Goal: Information Seeking & Learning: Learn about a topic

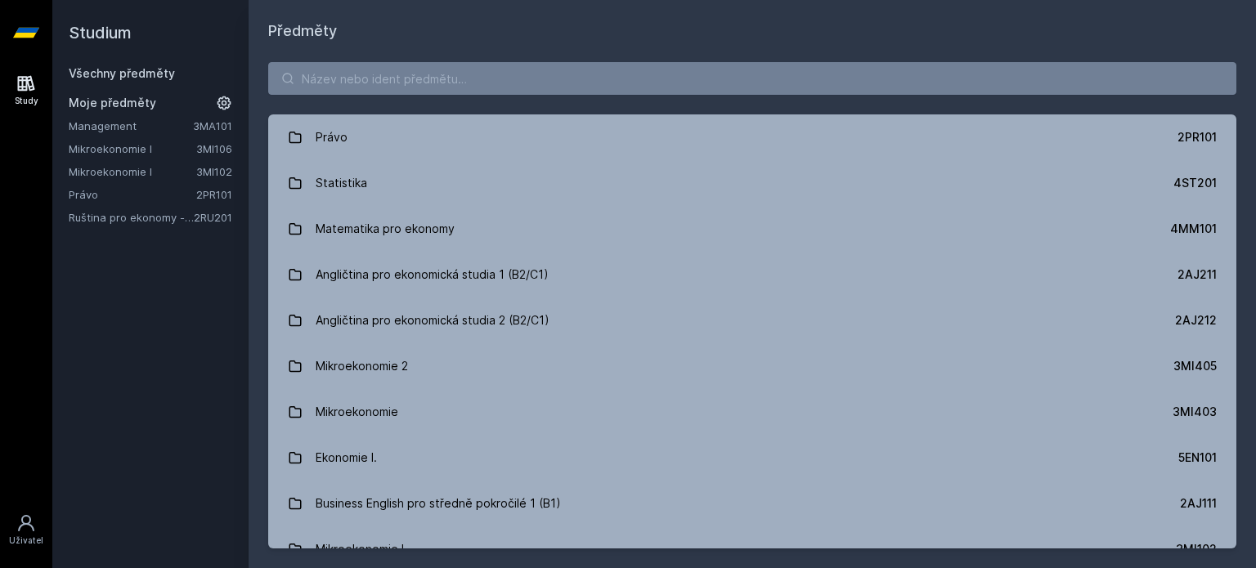
click at [137, 122] on link "Management" at bounding box center [131, 126] width 124 height 16
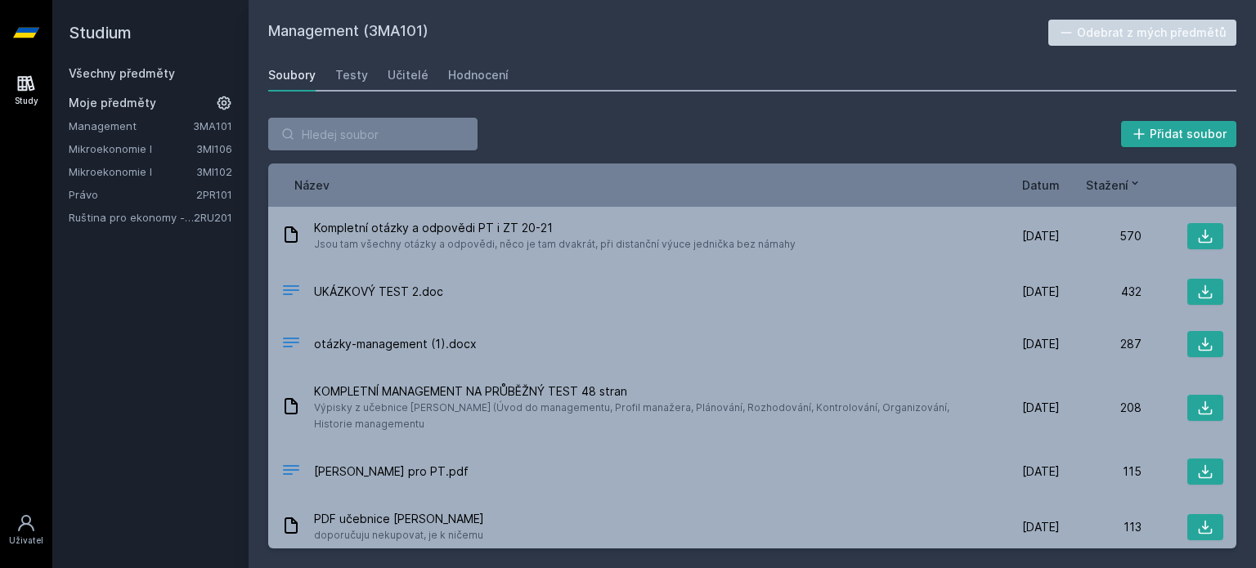
click at [1043, 182] on span "Datum" at bounding box center [1041, 185] width 38 height 17
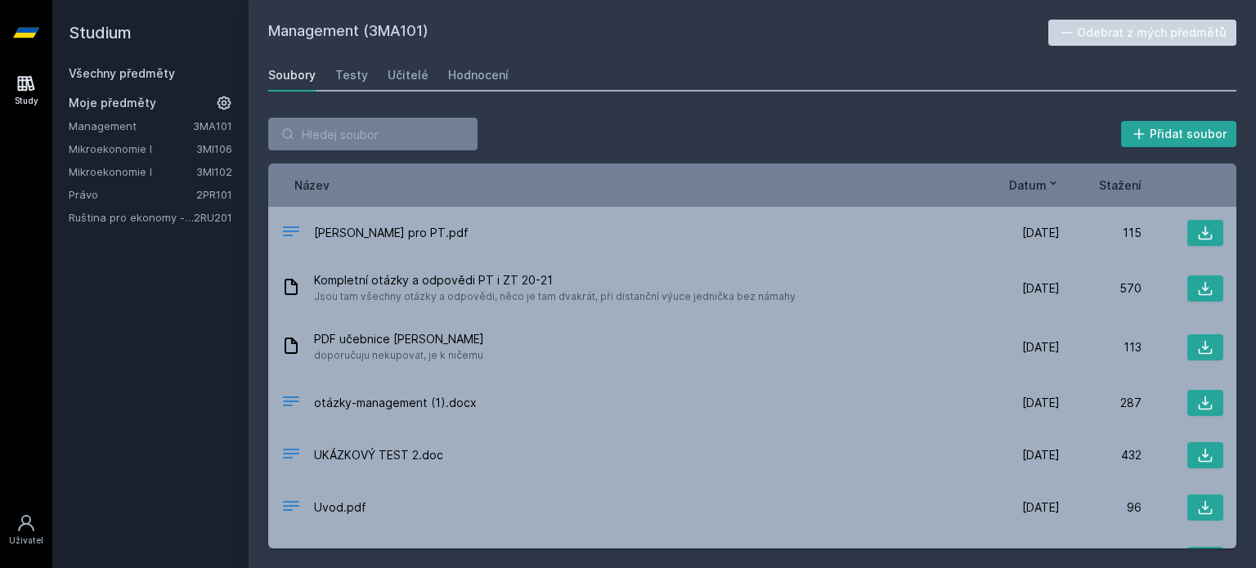
click at [903, 148] on div "Přidat soubor" at bounding box center [752, 134] width 968 height 33
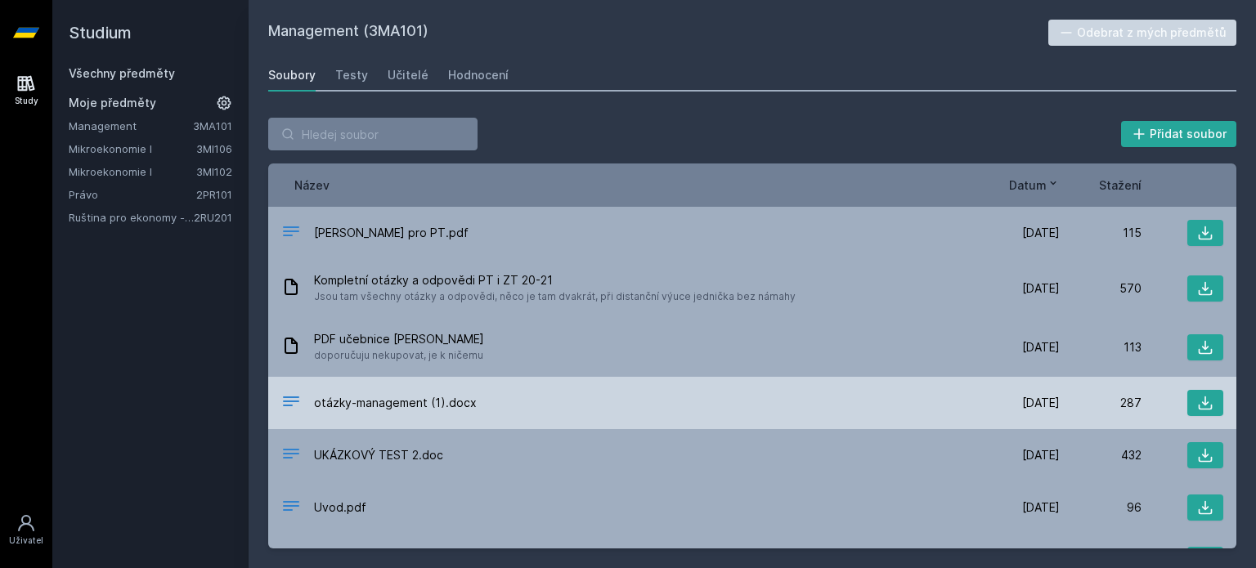
click at [477, 419] on div "otázky-management (1).docx [DATE] [DATE] 287" at bounding box center [752, 403] width 968 height 52
click at [448, 409] on span "otázky-management (1).docx" at bounding box center [395, 403] width 163 height 16
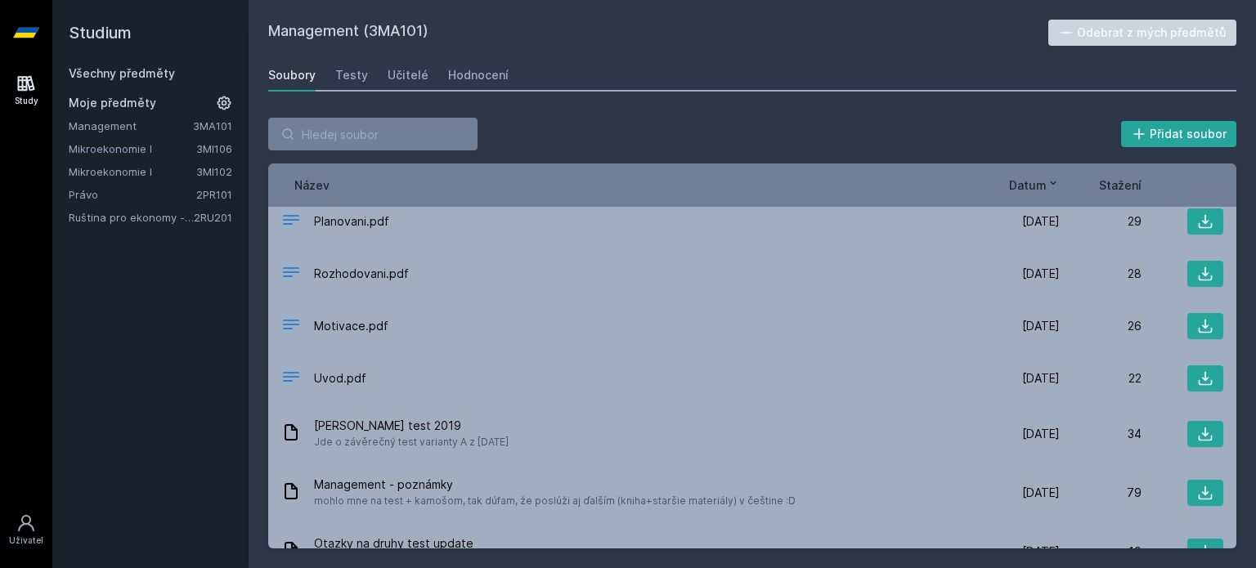
scroll to position [769, 0]
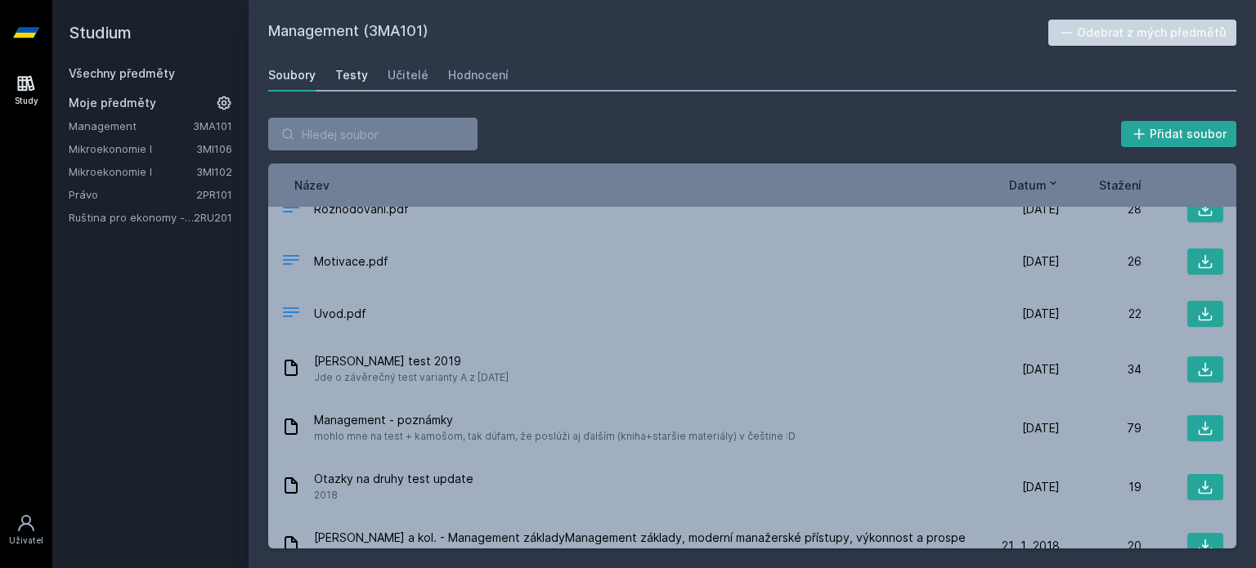
click at [357, 83] on div "Testy" at bounding box center [351, 75] width 33 height 16
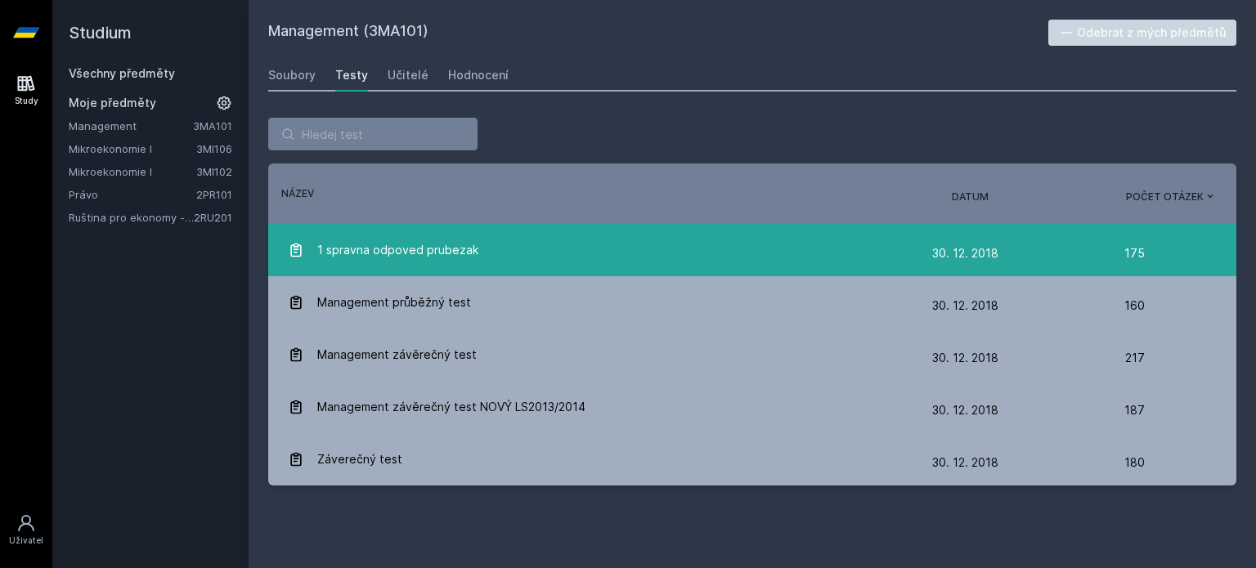
click at [1030, 237] on div "30. 12. 18 30. 12. 2018" at bounding box center [1028, 253] width 192 height 33
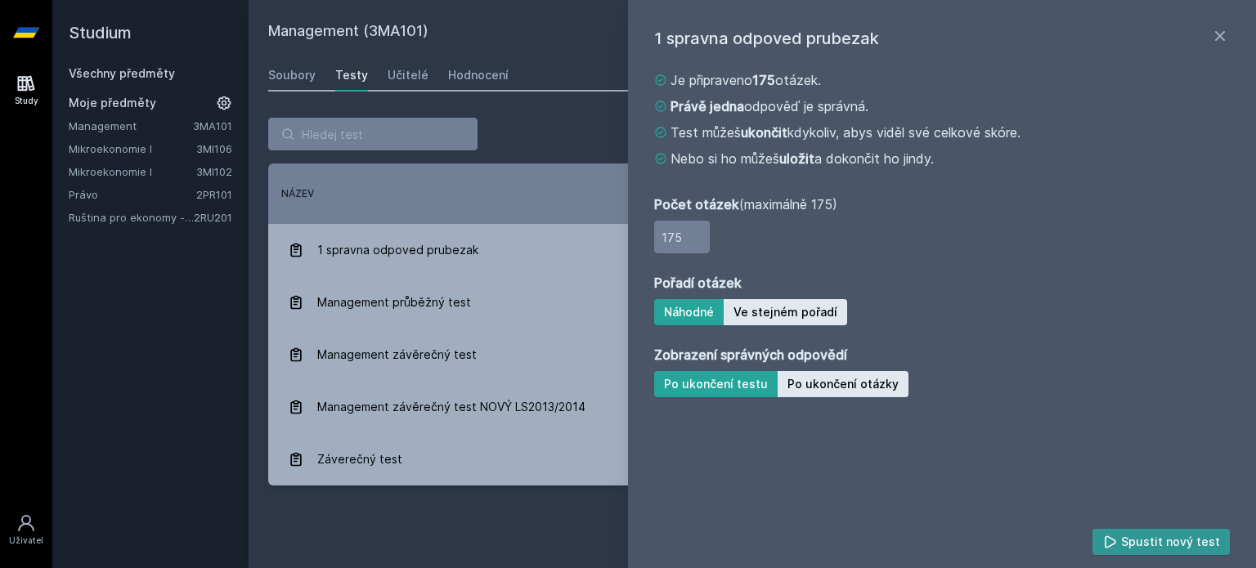
click at [1132, 534] on button "Spustit nový test" at bounding box center [1161, 542] width 138 height 26
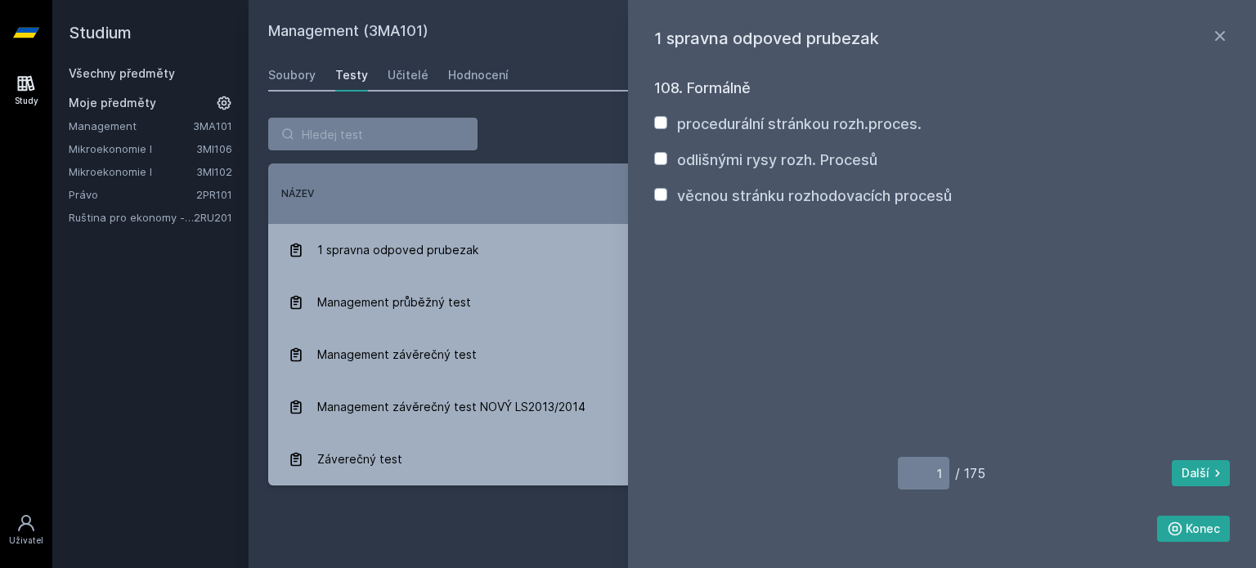
click at [819, 127] on label "procedurální stránkou rozh.proces." at bounding box center [799, 123] width 244 height 17
click at [667, 127] on input "procedurální stránkou rozh.proces." at bounding box center [660, 122] width 13 height 13
checkbox input "true"
click at [1184, 475] on button "Další" at bounding box center [1201, 473] width 58 height 26
type input "2"
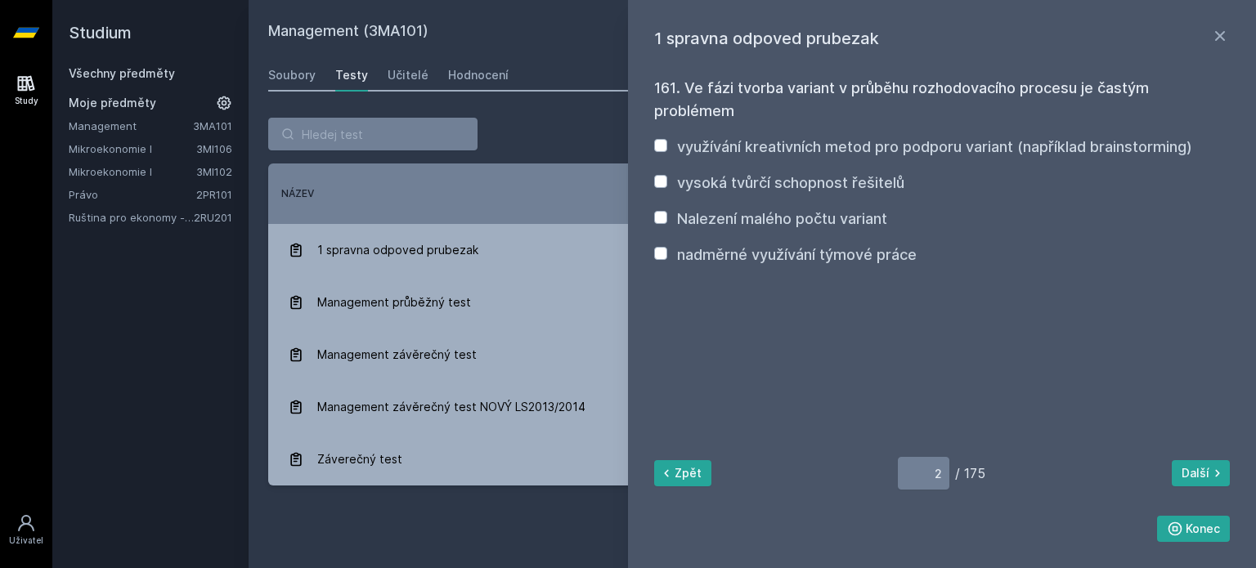
click at [967, 146] on label "využívání kreativních metod pro podporu variant (například brainstorming)" at bounding box center [934, 146] width 515 height 17
click at [667, 146] on input "využívání kreativních metod pro podporu variant (například brainstorming)" at bounding box center [660, 145] width 13 height 13
checkbox input "true"
click at [1181, 482] on button "Další" at bounding box center [1201, 473] width 58 height 26
type input "3"
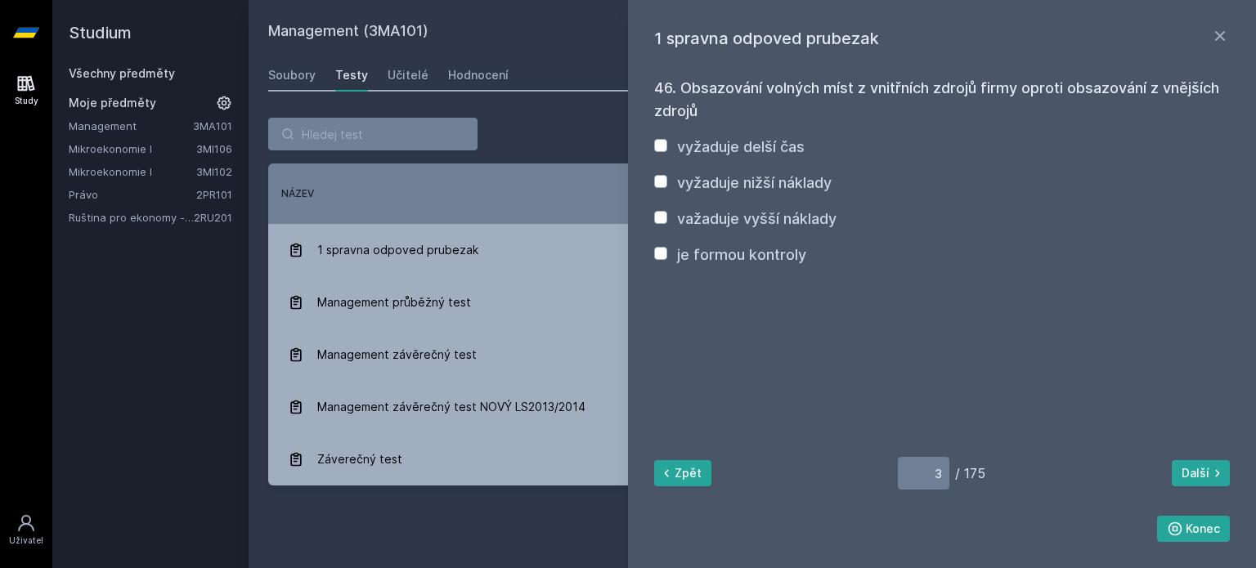
click at [794, 218] on label "važaduje vyšší náklady" at bounding box center [756, 218] width 159 height 17
click at [667, 218] on input "važaduje vyšší náklady" at bounding box center [660, 217] width 13 height 13
checkbox input "true"
click at [1195, 484] on button "Další" at bounding box center [1201, 473] width 58 height 26
type input "4"
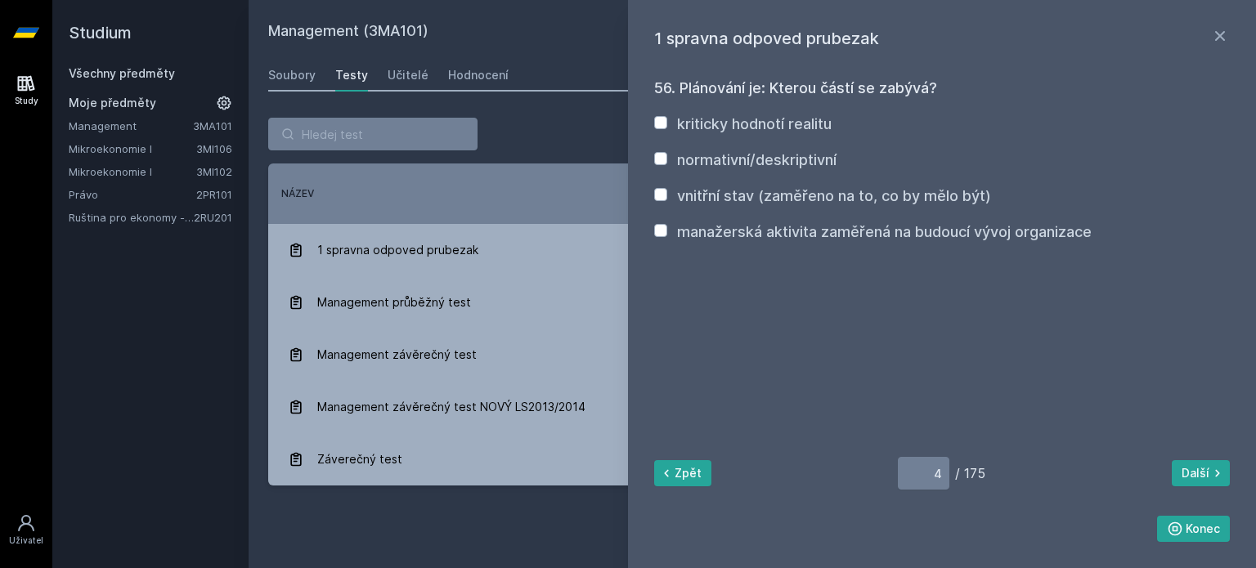
click at [879, 235] on label "manažerská aktivita zaměřená na budoucí vývoj organizace" at bounding box center [884, 231] width 414 height 17
click at [667, 235] on input "manažerská aktivita zaměřená na budoucí vývoj organizace" at bounding box center [660, 230] width 13 height 13
checkbox input "true"
click at [1194, 473] on button "Další" at bounding box center [1201, 473] width 58 height 26
type input "5"
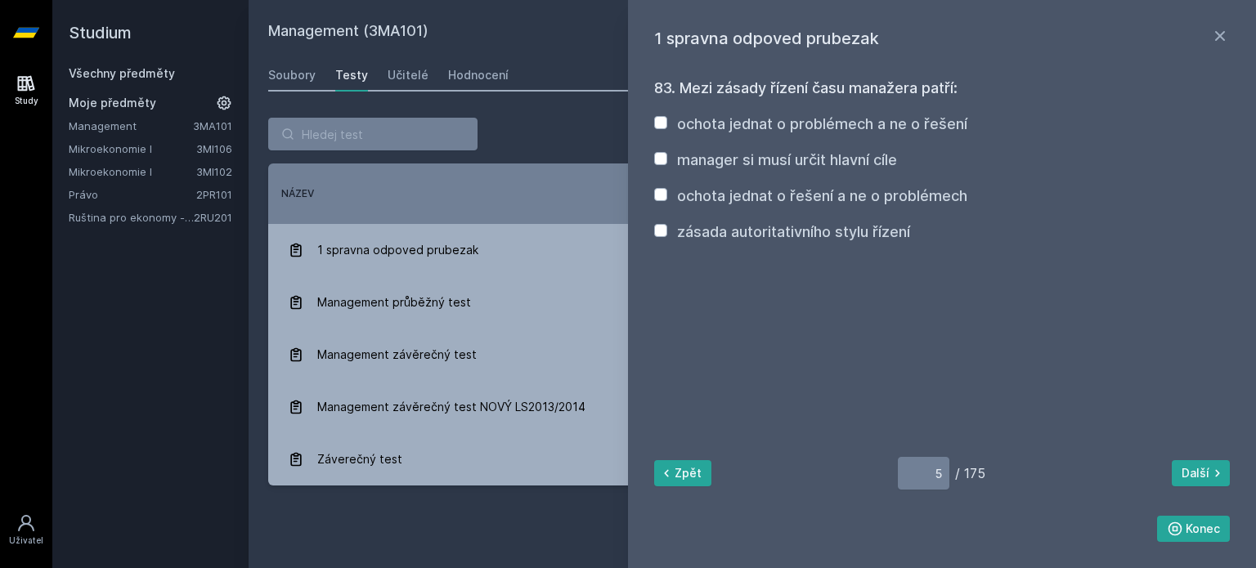
click at [849, 159] on label "manager si musí určit hlavní cíle" at bounding box center [787, 159] width 220 height 17
click at [667, 159] on input "manager si musí určit hlavní cíle" at bounding box center [660, 158] width 13 height 13
checkbox input "true"
click at [862, 190] on label "ochota jednat o řešení a ne o problémech" at bounding box center [822, 195] width 290 height 17
click at [667, 190] on input "ochota jednat o řešení a ne o problémech" at bounding box center [660, 194] width 13 height 13
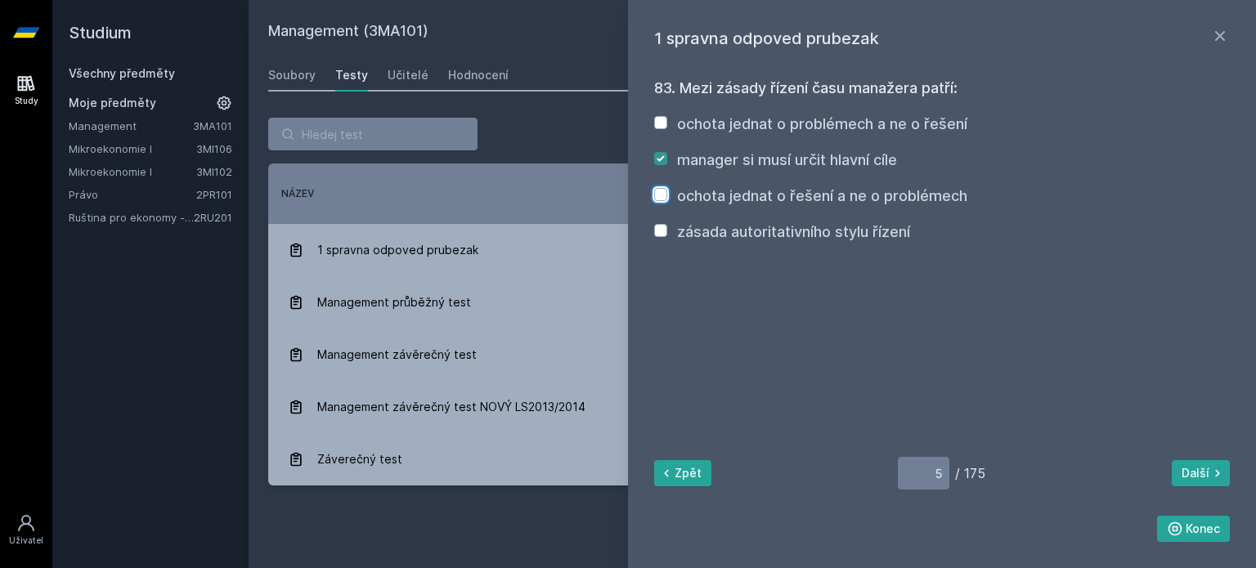
checkbox input "true"
click at [824, 171] on div "manager si musí určit hlavní cíle" at bounding box center [787, 160] width 220 height 23
click at [850, 166] on label "manager si musí určit hlavní cíle" at bounding box center [787, 159] width 220 height 17
click at [667, 165] on input "manager si musí určit hlavní cíle" at bounding box center [660, 158] width 13 height 13
checkbox input "false"
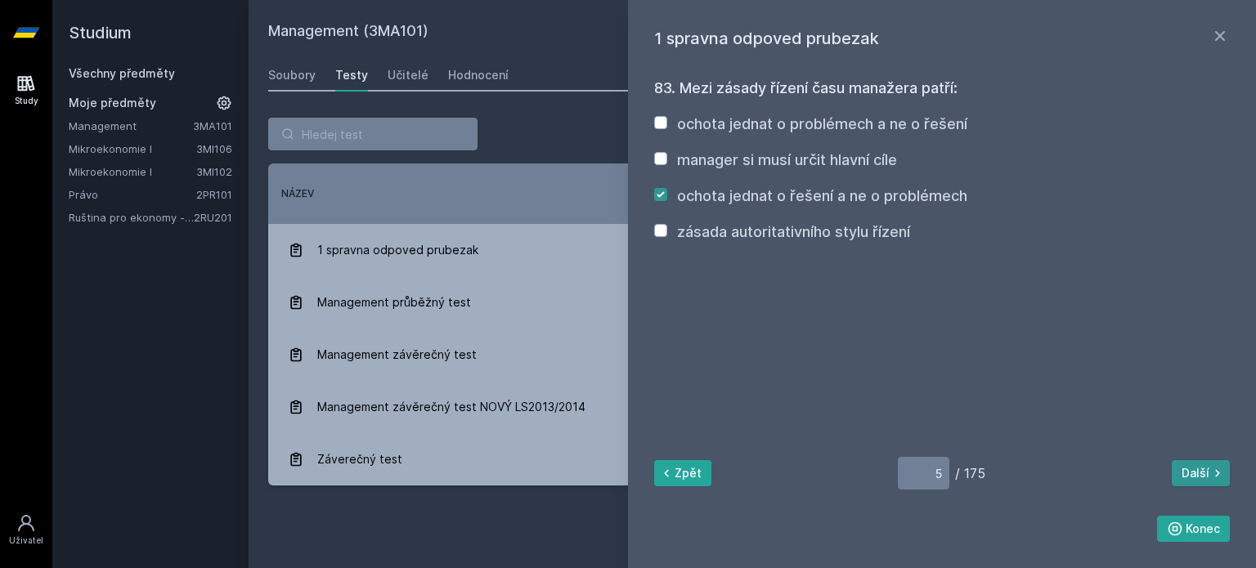
click at [1197, 477] on button "Další" at bounding box center [1201, 473] width 58 height 26
type input "6"
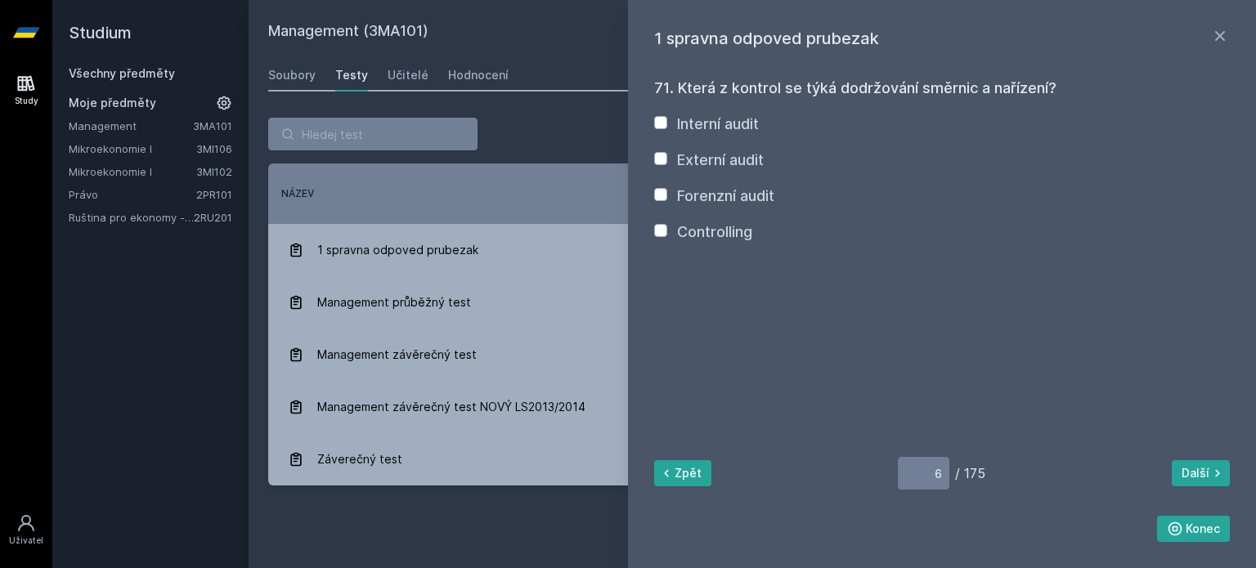
click at [739, 159] on label "Externí audit" at bounding box center [720, 159] width 87 height 17
click at [667, 159] on input "Externí audit" at bounding box center [660, 158] width 13 height 13
checkbox input "true"
click at [657, 105] on div "71. Která z kontrol se týká dodržování směrnic a nařízení? Interní audit Extern…" at bounding box center [942, 303] width 576 height 478
click at [657, 119] on input "Interní audit" at bounding box center [660, 122] width 13 height 13
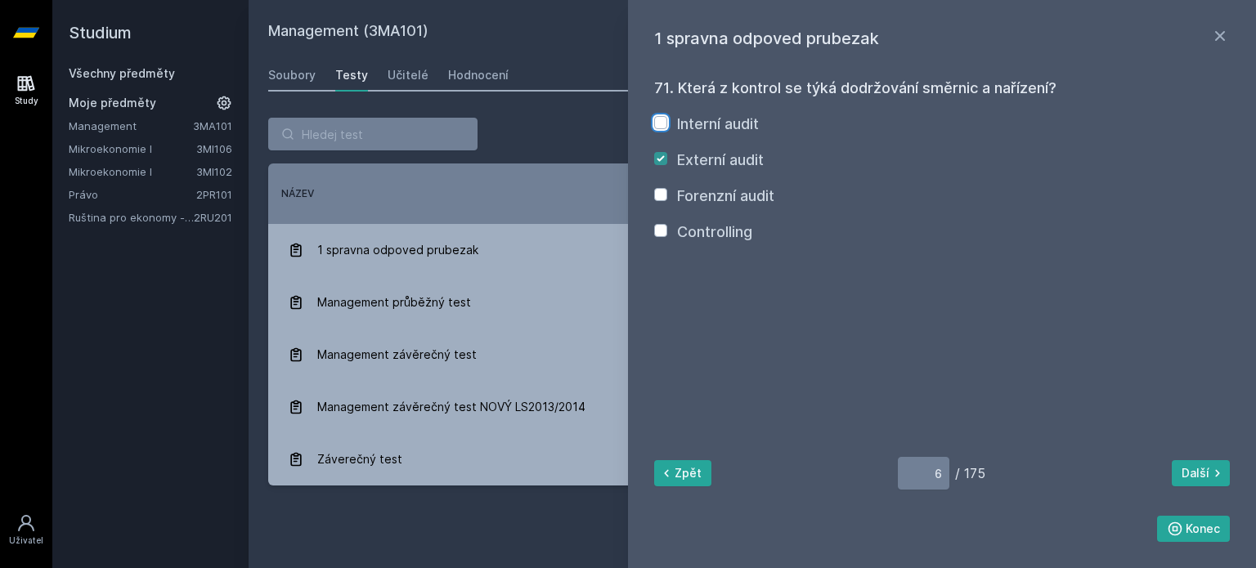
checkbox input "true"
click at [672, 159] on div "Externí audit" at bounding box center [709, 160] width 110 height 23
click at [661, 159] on input "Externí audit" at bounding box center [660, 158] width 13 height 13
checkbox input "false"
click at [1169, 519] on button "Konec" at bounding box center [1194, 529] width 74 height 26
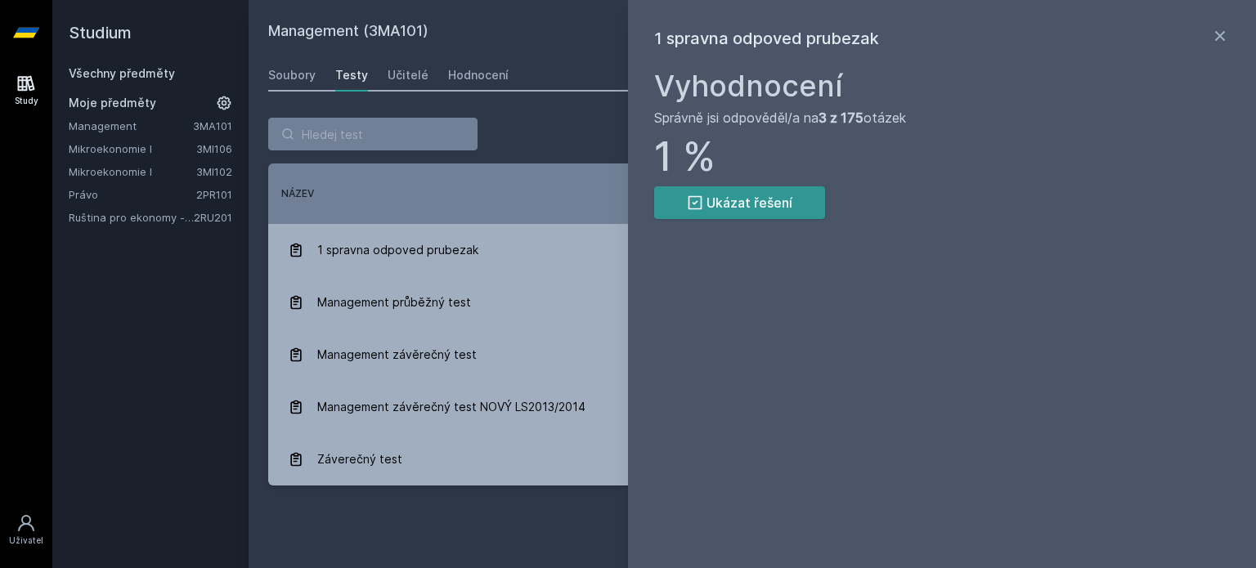
click at [722, 196] on button "Ukázat řešení" at bounding box center [739, 202] width 171 height 33
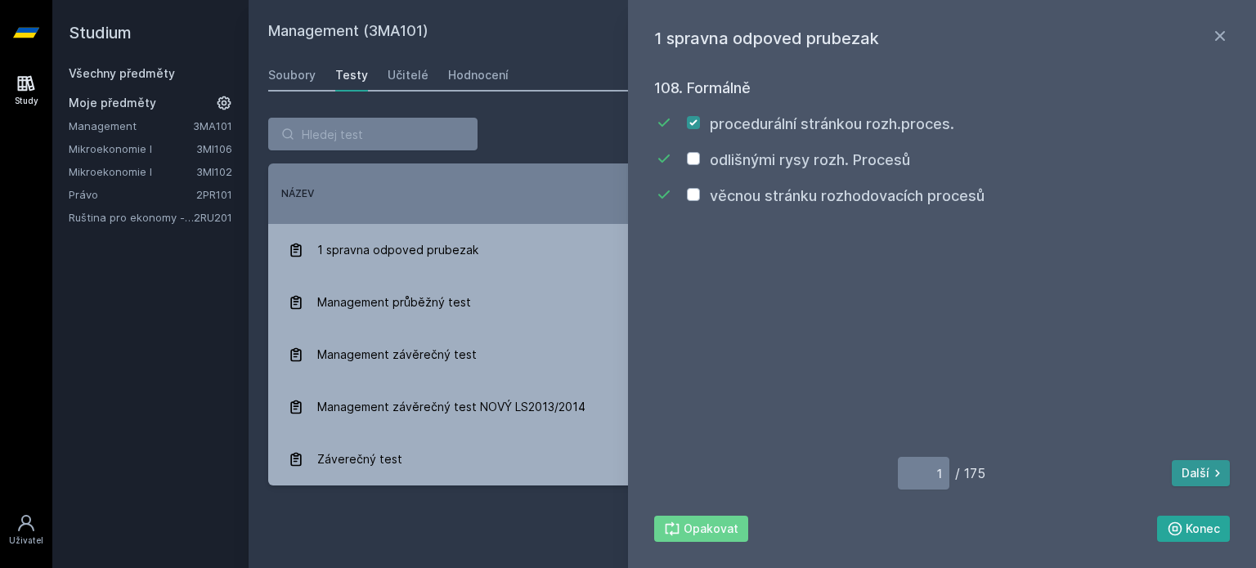
click at [1172, 468] on button "Další" at bounding box center [1201, 473] width 58 height 26
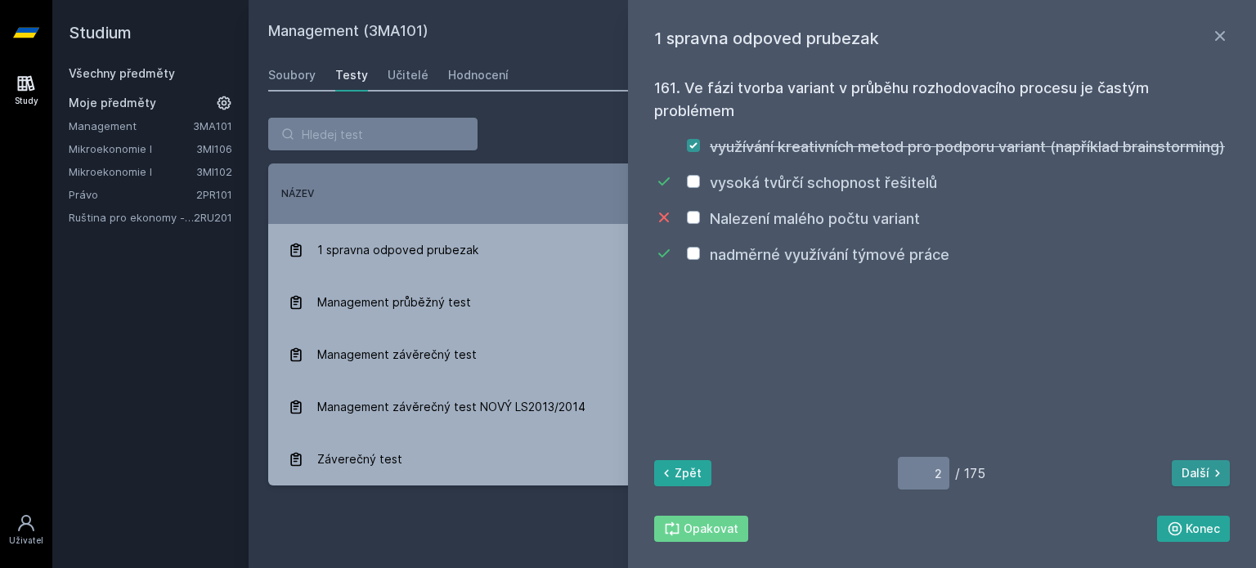
click at [1172, 468] on button "Další" at bounding box center [1201, 473] width 58 height 26
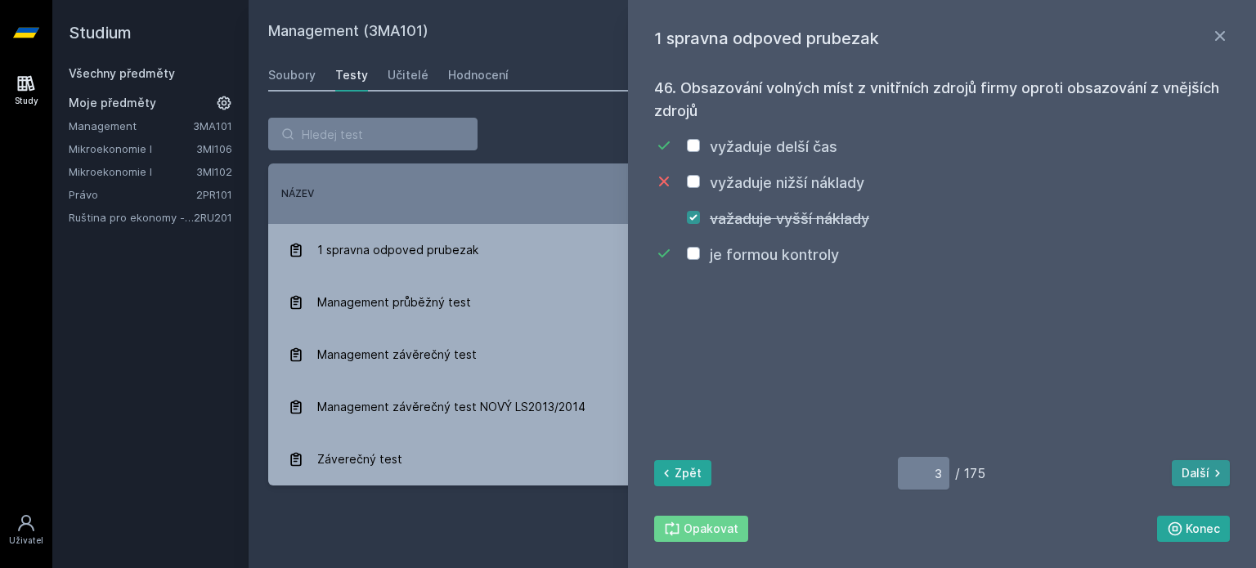
click at [1172, 468] on button "Další" at bounding box center [1201, 473] width 58 height 26
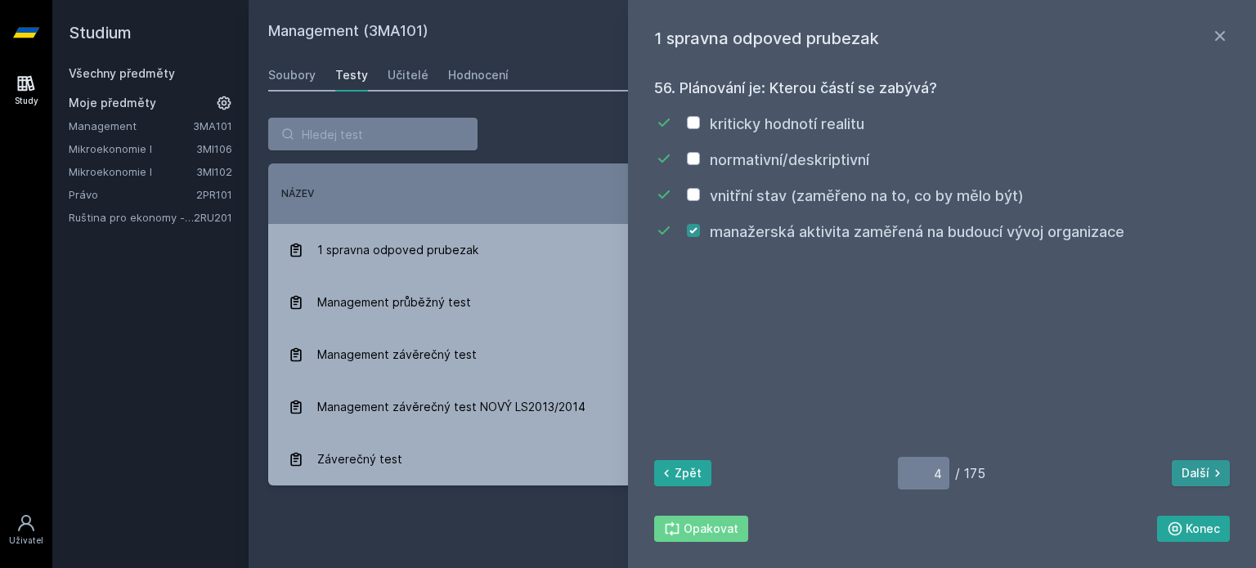
click at [1172, 468] on button "Další" at bounding box center [1201, 473] width 58 height 26
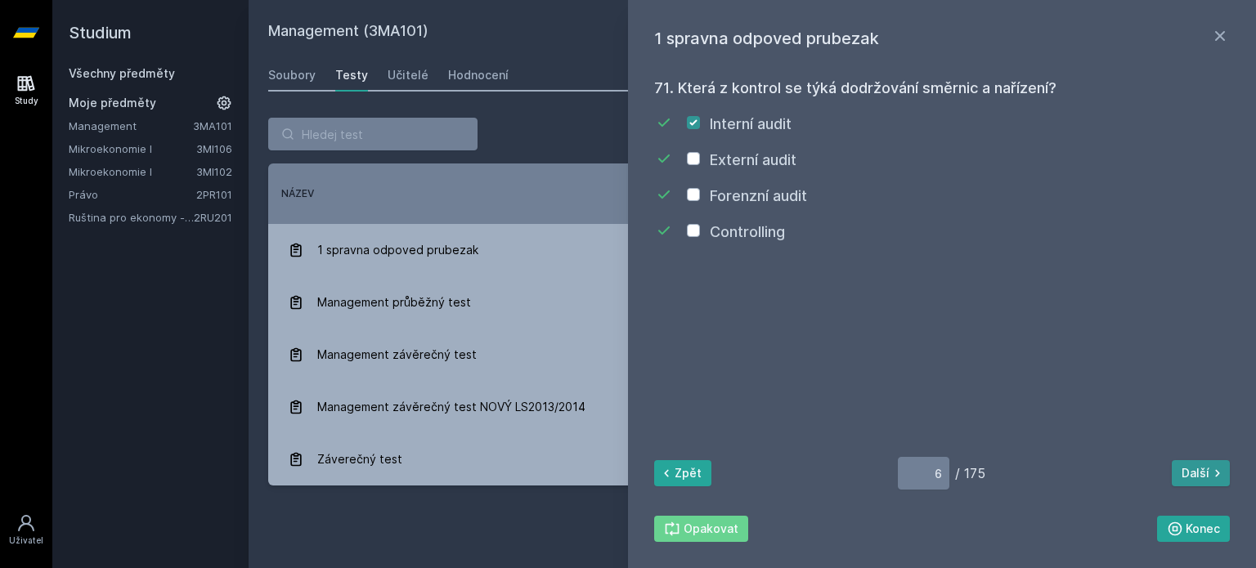
click at [1172, 468] on button "Další" at bounding box center [1201, 473] width 58 height 26
type input "7"
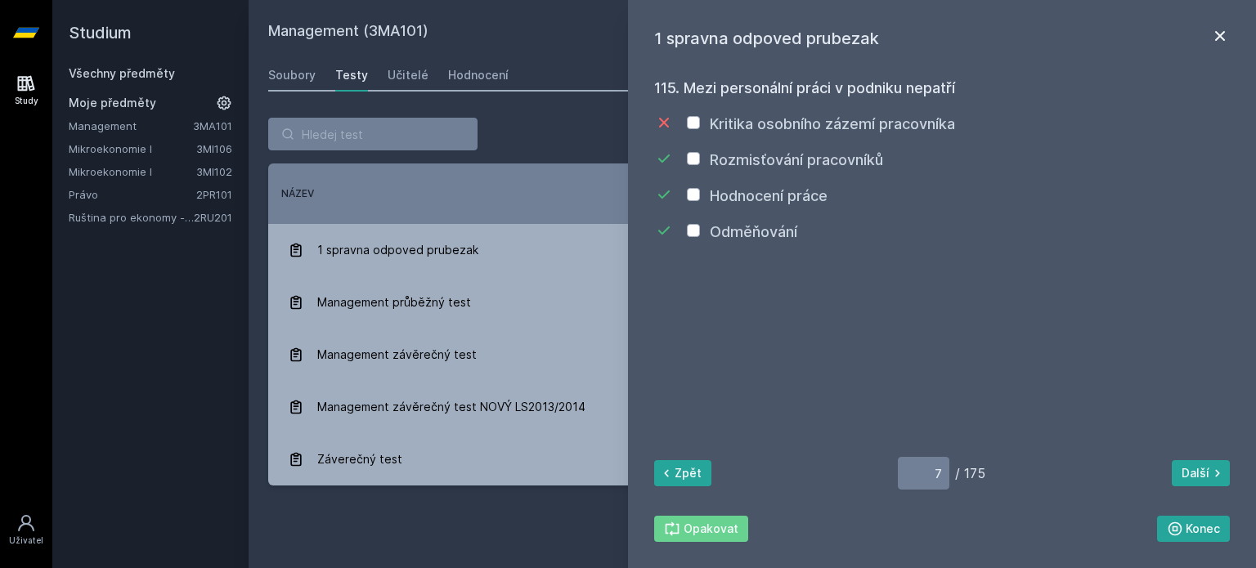
click at [1214, 37] on icon at bounding box center [1220, 36] width 20 height 20
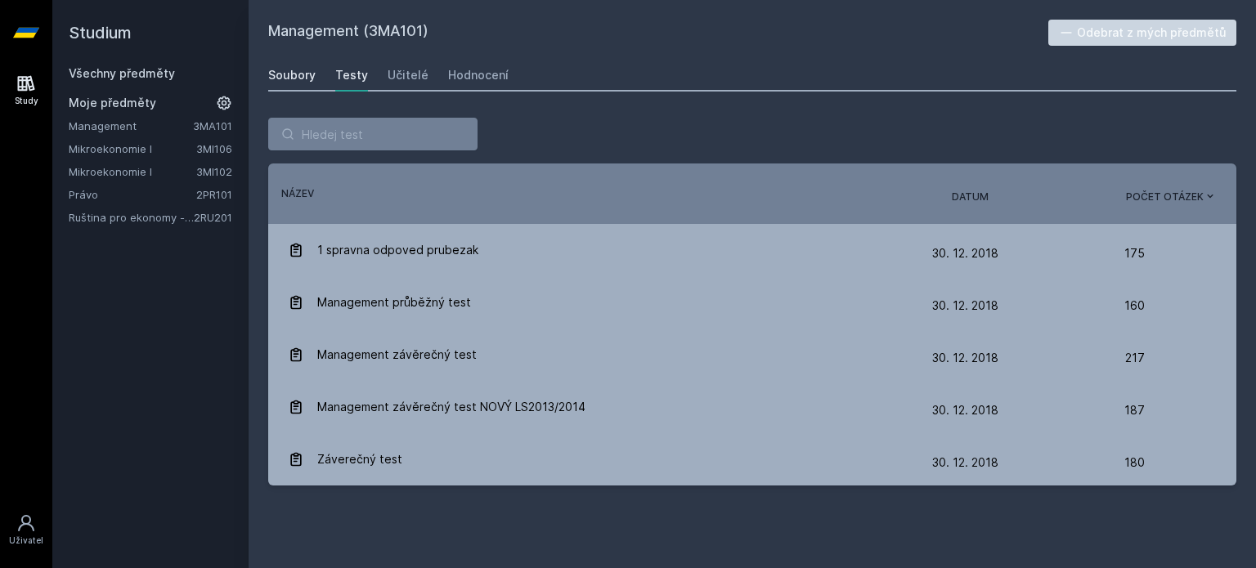
click at [300, 83] on div "Soubory" at bounding box center [291, 75] width 47 height 16
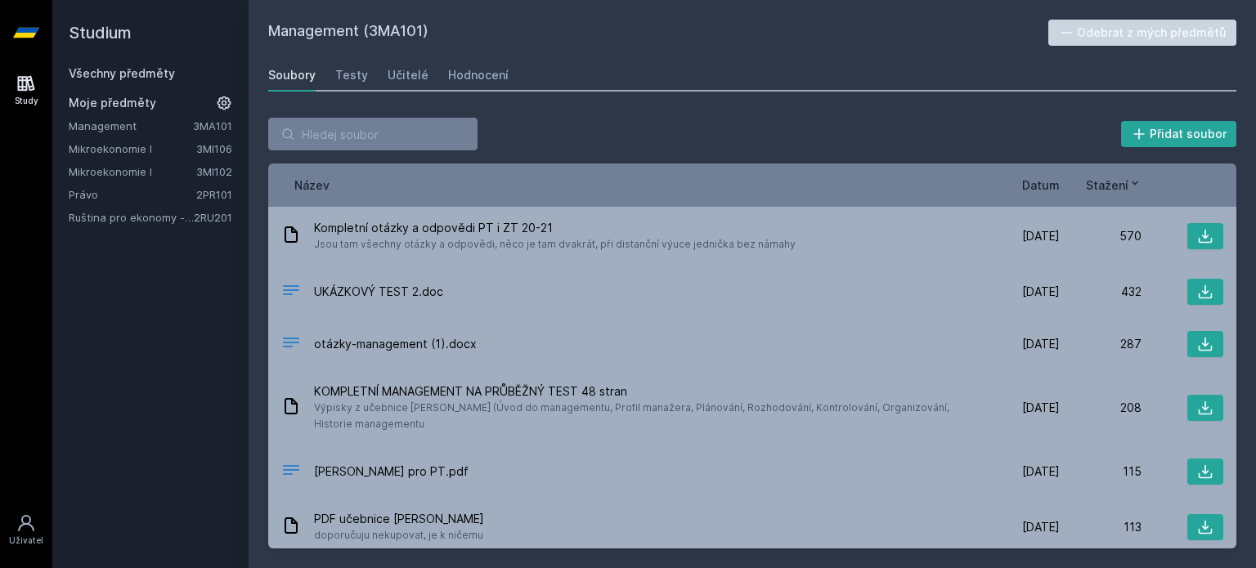
click at [589, 164] on div "Název Datum Stažení" at bounding box center [752, 185] width 968 height 43
click at [356, 67] on div "Testy" at bounding box center [351, 75] width 33 height 16
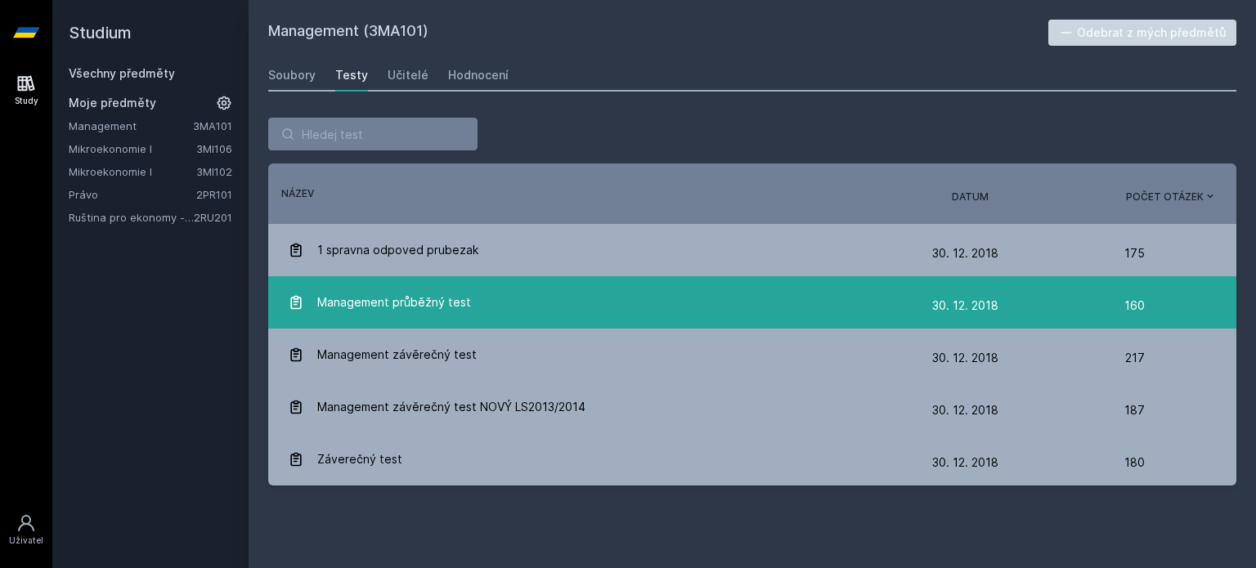
click at [999, 316] on div "30. 12. 18 30. 12. 2018" at bounding box center [1028, 305] width 192 height 33
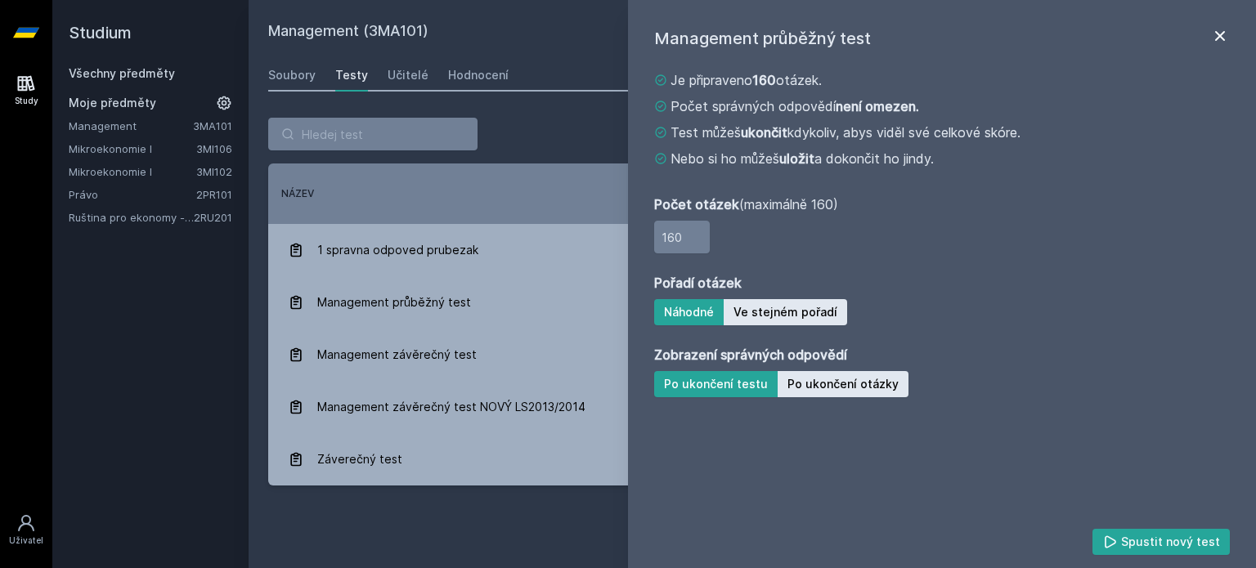
click at [1221, 27] on icon at bounding box center [1220, 36] width 20 height 20
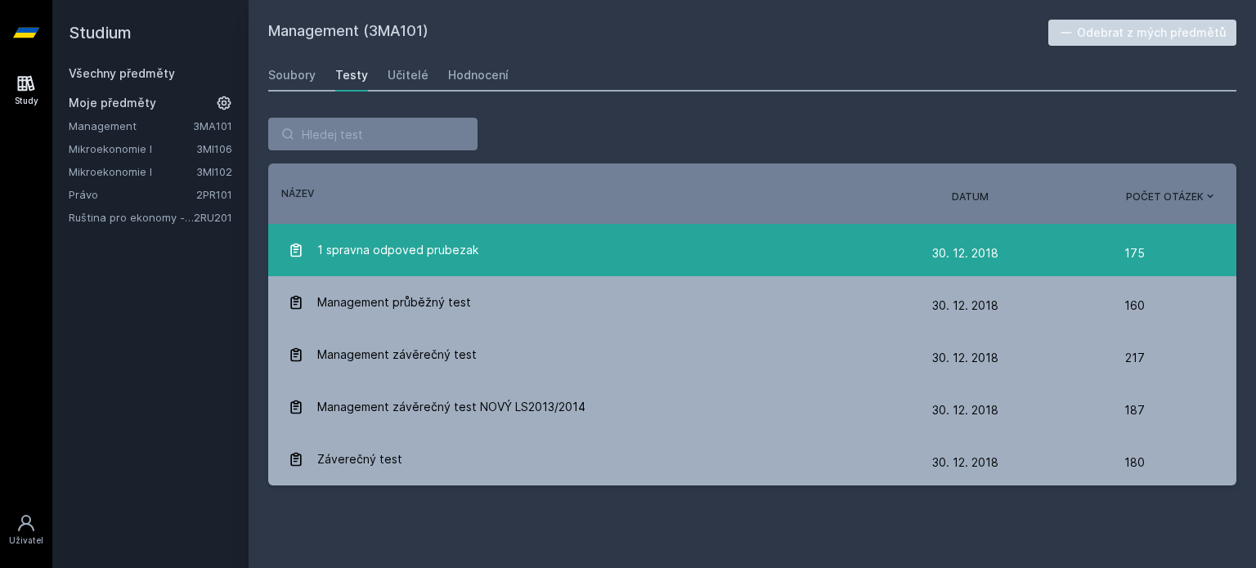
click at [668, 267] on link "1 spravna odpoved prubezak [DATE] [DATE] 175" at bounding box center [752, 250] width 968 height 52
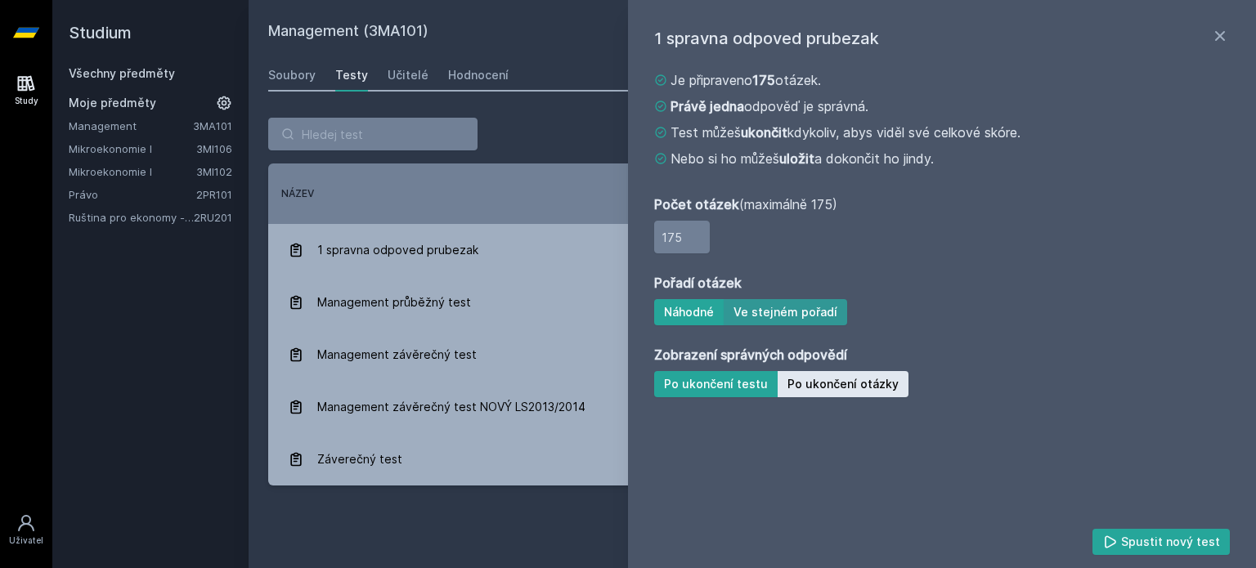
click at [821, 307] on button "Ve stejném pořadí" at bounding box center [785, 312] width 123 height 26
click at [863, 400] on div "Je připraveno 175 otázek. Právě jedna odpověď je správná. Test můžeš ukončit kd…" at bounding box center [942, 290] width 576 height 452
click at [875, 398] on div "Je připraveno 175 otázek. Právě jedna odpověď je správná. Test můžeš ukončit kd…" at bounding box center [942, 290] width 576 height 452
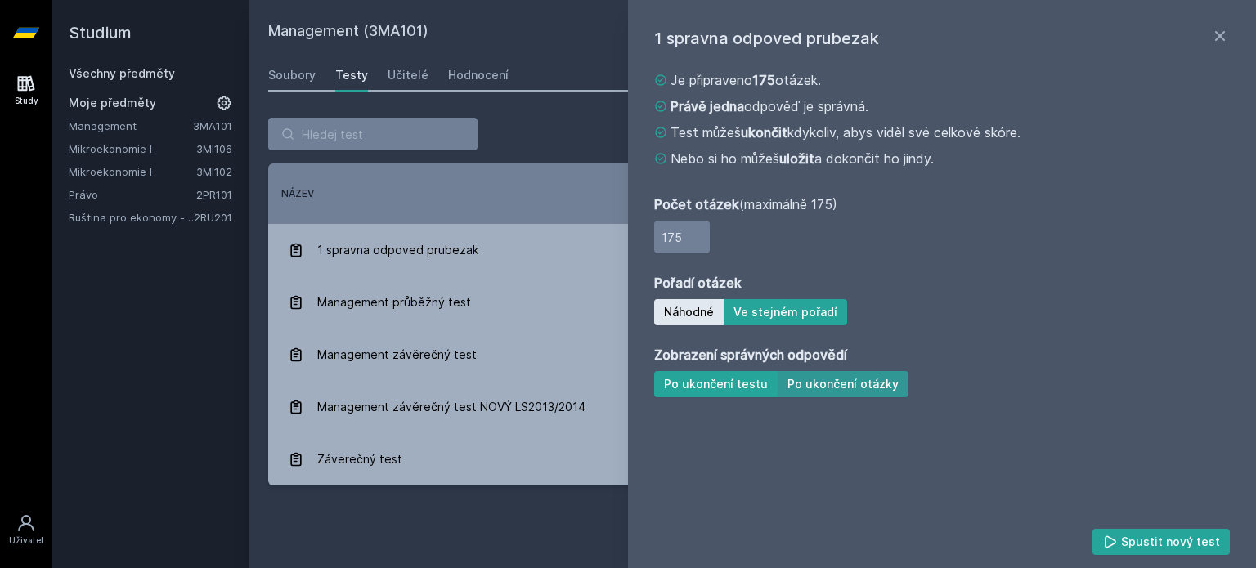
click at [894, 388] on button "Po ukončení otázky" at bounding box center [842, 384] width 131 height 26
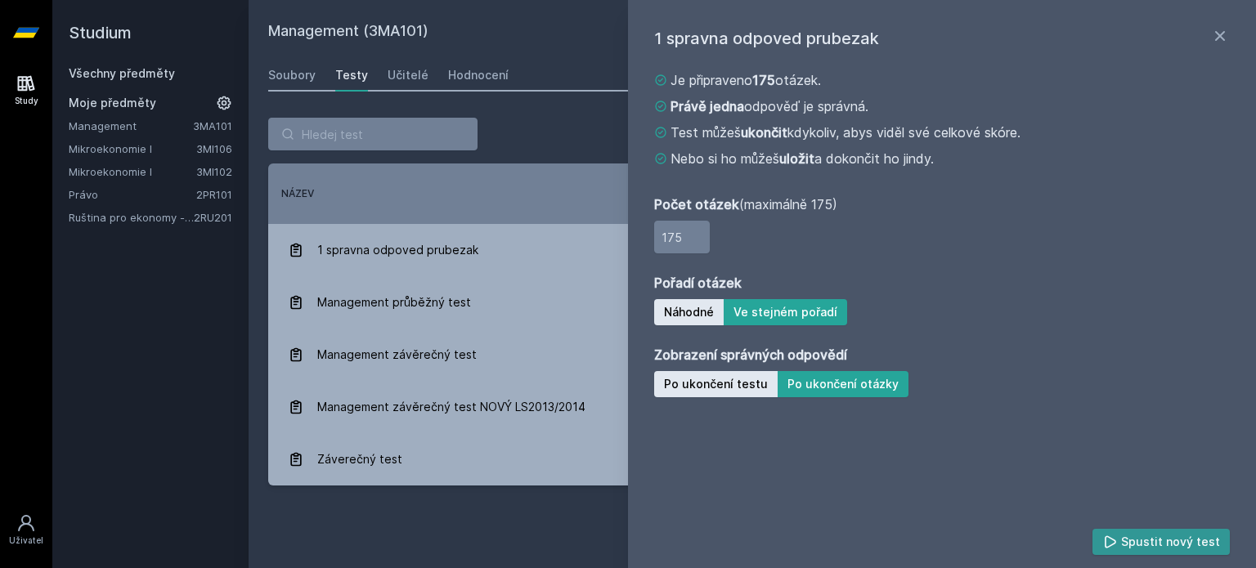
click at [1143, 539] on button "Spustit nový test" at bounding box center [1161, 542] width 138 height 26
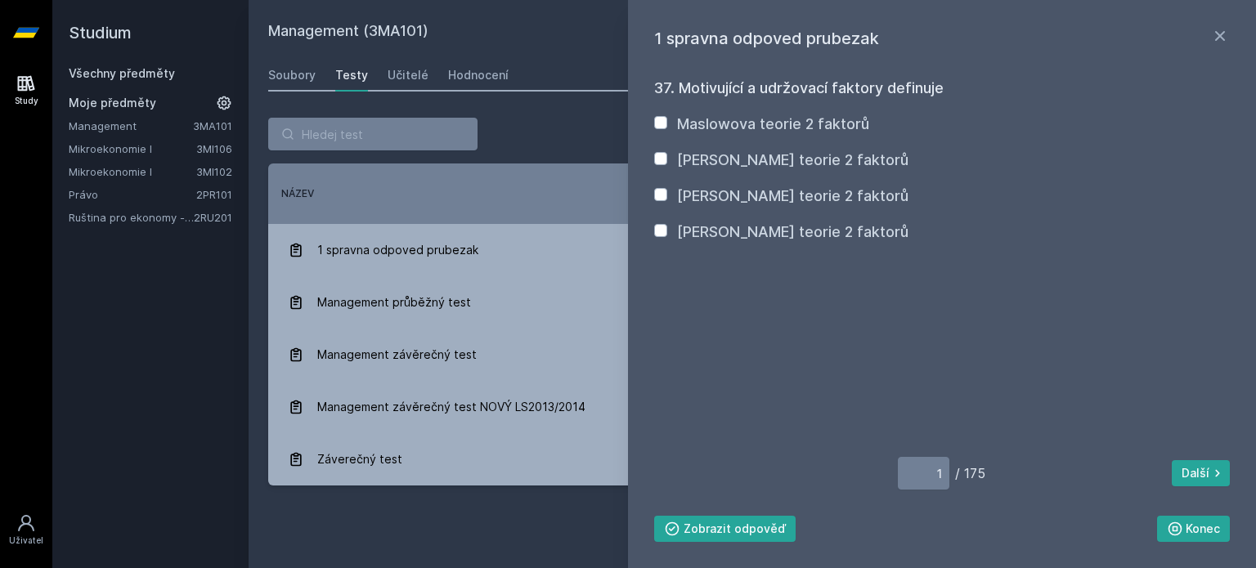
click at [778, 156] on label "[PERSON_NAME] teorie 2 faktorů" at bounding box center [792, 159] width 231 height 17
click at [667, 156] on input "[PERSON_NAME] teorie 2 faktorů" at bounding box center [660, 158] width 13 height 13
checkbox input "true"
click at [1242, 495] on div "1 spravna odpoved prubezak 37. Motivující a udržovací faktory definuje Maslowov…" at bounding box center [942, 284] width 628 height 568
click at [1204, 478] on button "Další" at bounding box center [1201, 473] width 58 height 26
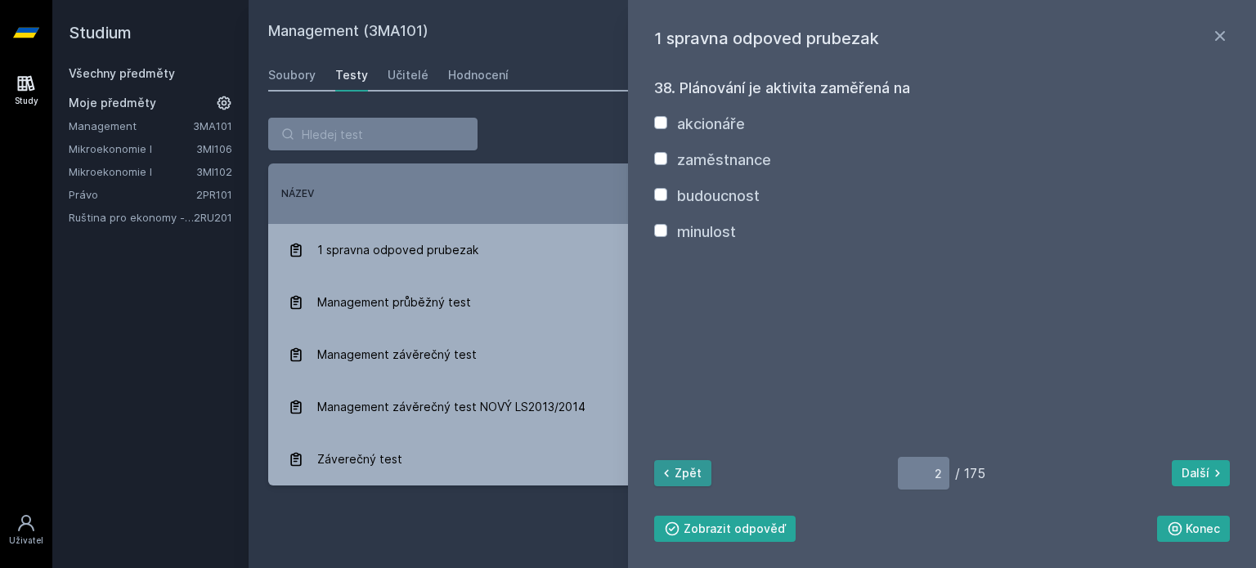
click at [693, 482] on button "Zpět" at bounding box center [682, 473] width 57 height 26
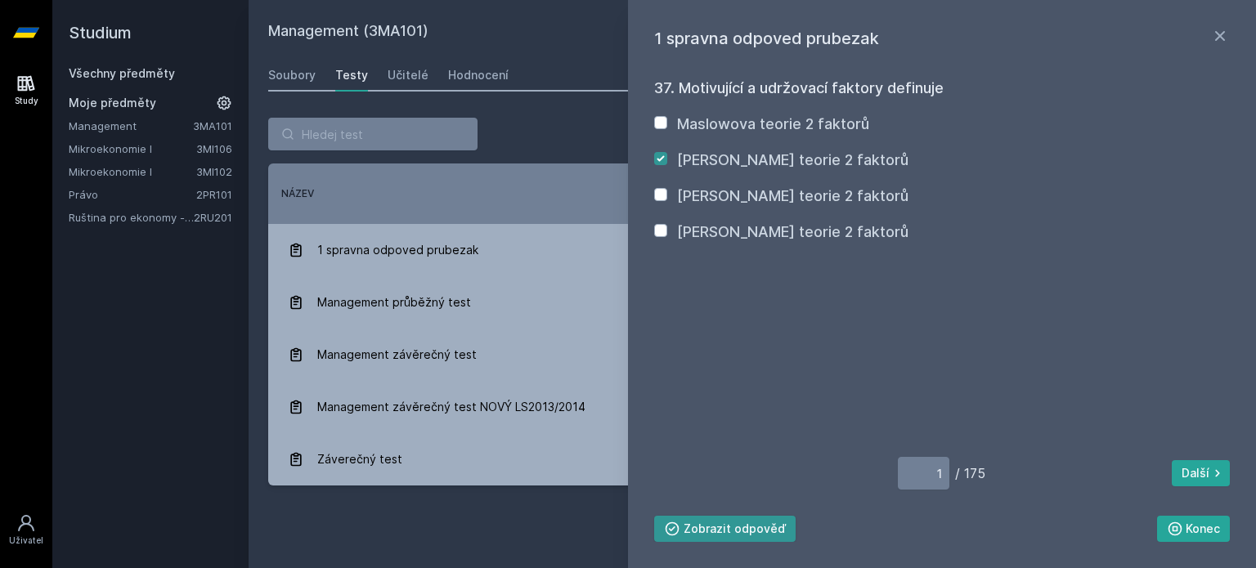
click at [758, 539] on button "Zobrazit odpověď" at bounding box center [724, 529] width 141 height 26
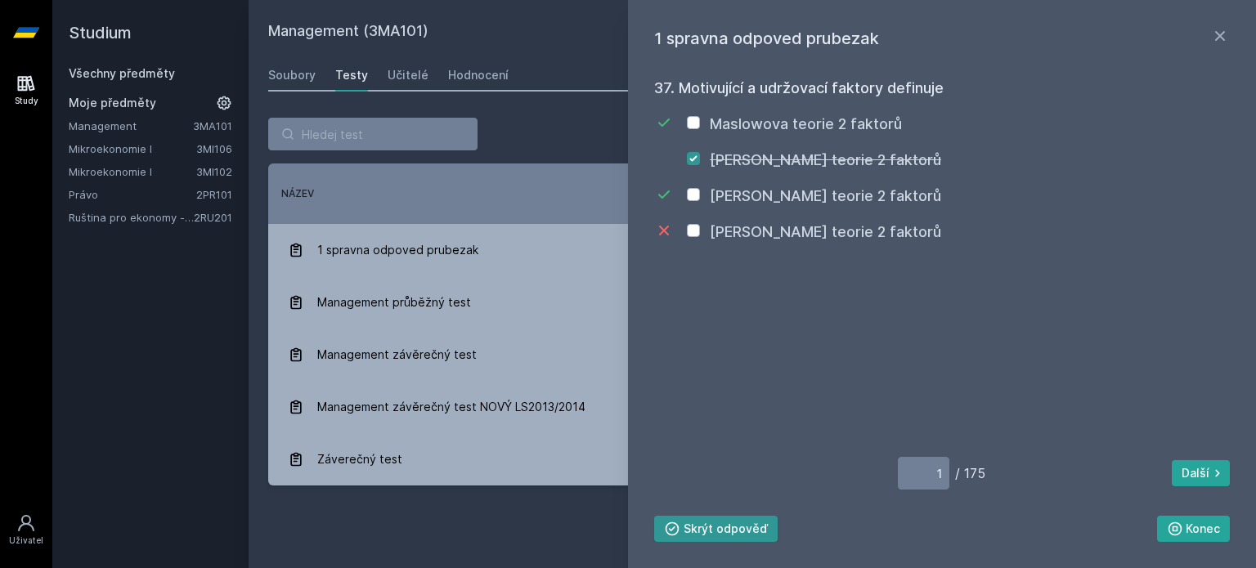
click at [758, 539] on button "Skrýt odpověď" at bounding box center [715, 529] width 123 height 26
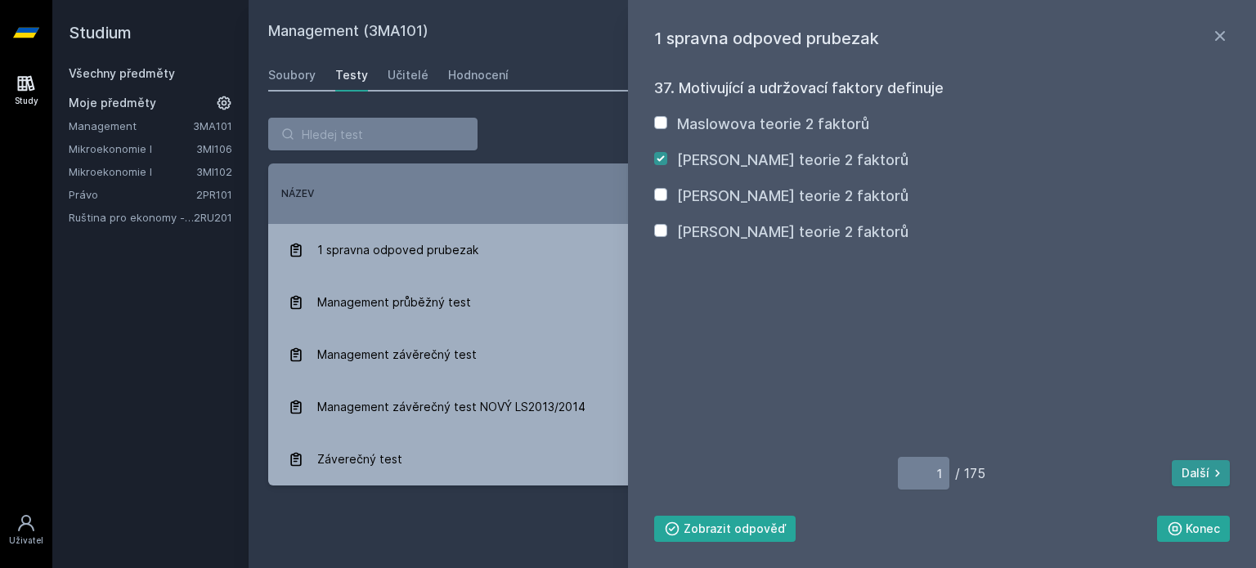
click at [1199, 468] on button "Další" at bounding box center [1201, 473] width 58 height 26
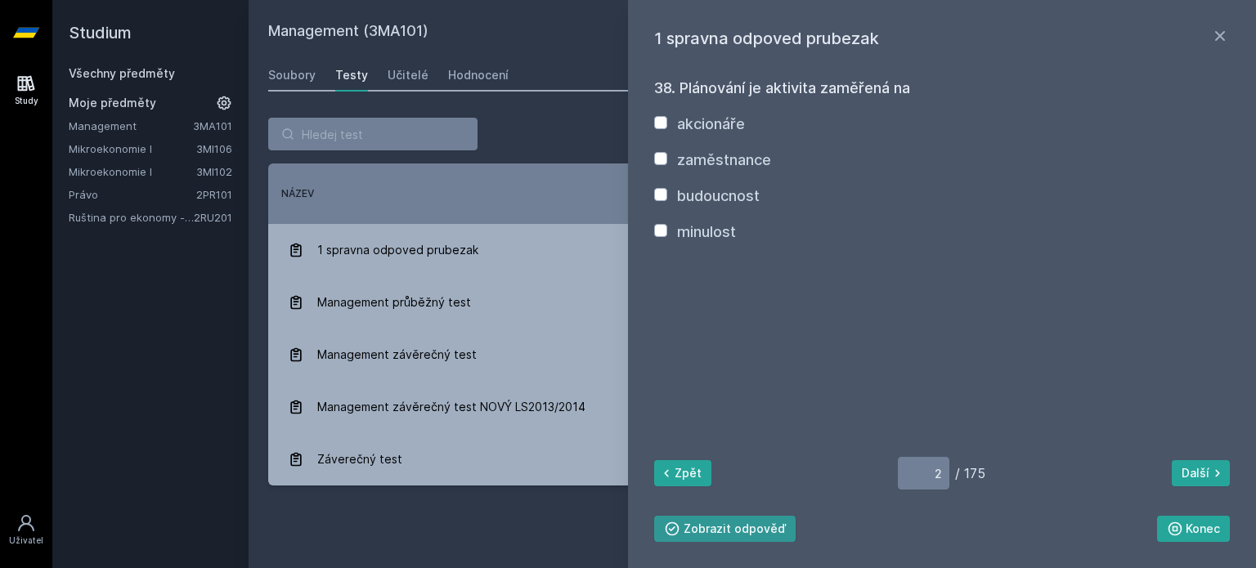
click at [715, 522] on button "Zobrazit odpověď" at bounding box center [724, 529] width 141 height 26
click at [715, 522] on button "Skrýt odpověď" at bounding box center [715, 529] width 123 height 26
click at [1198, 466] on button "Další" at bounding box center [1201, 473] width 58 height 26
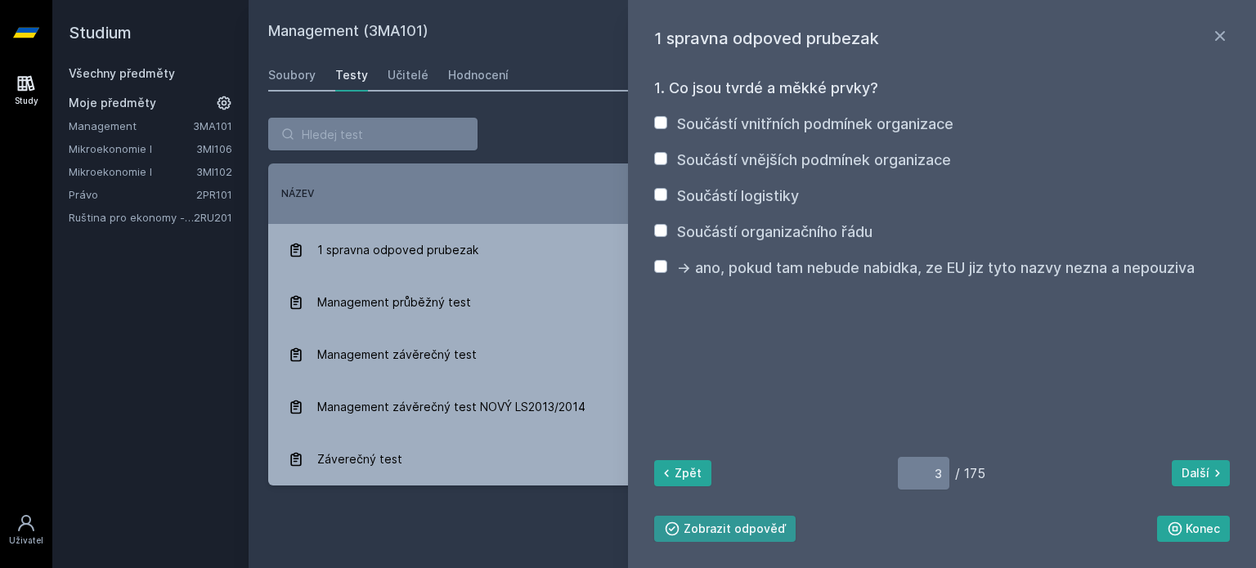
click at [768, 530] on button "Zobrazit odpověď" at bounding box center [724, 529] width 141 height 26
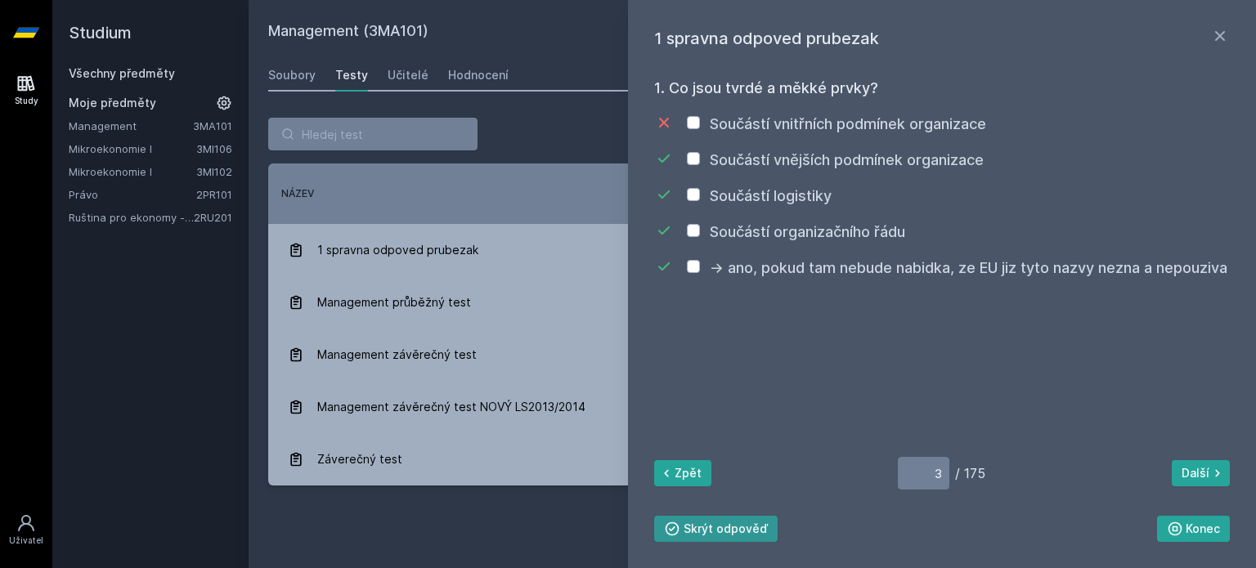
click at [768, 530] on button "Skrýt odpověď" at bounding box center [715, 529] width 123 height 26
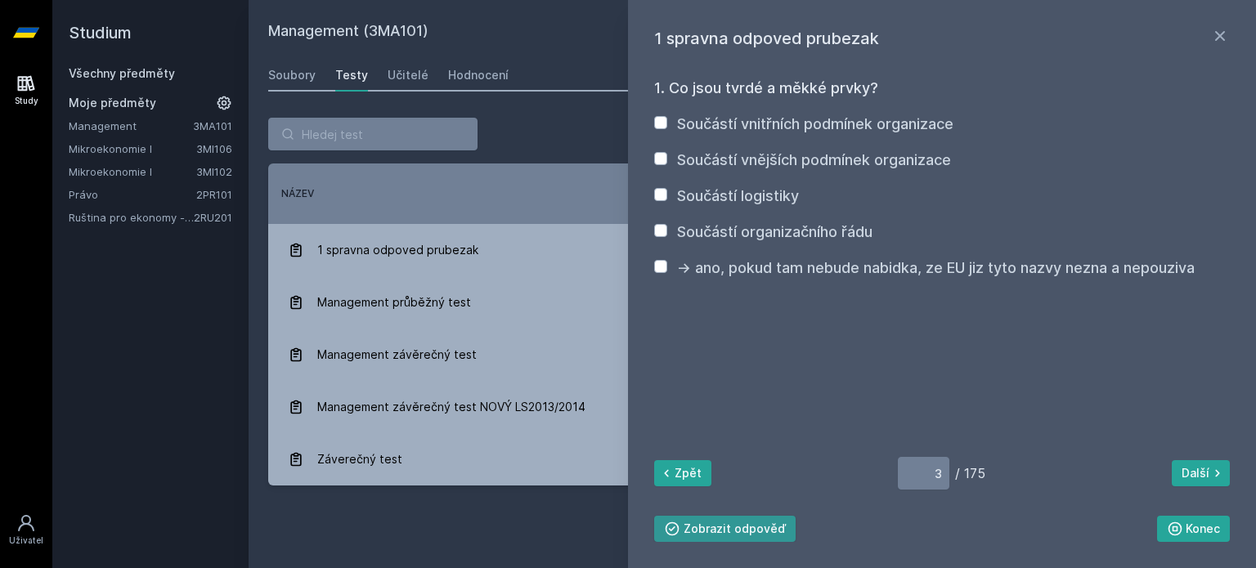
click at [768, 530] on button "Zobrazit odpověď" at bounding box center [724, 529] width 141 height 26
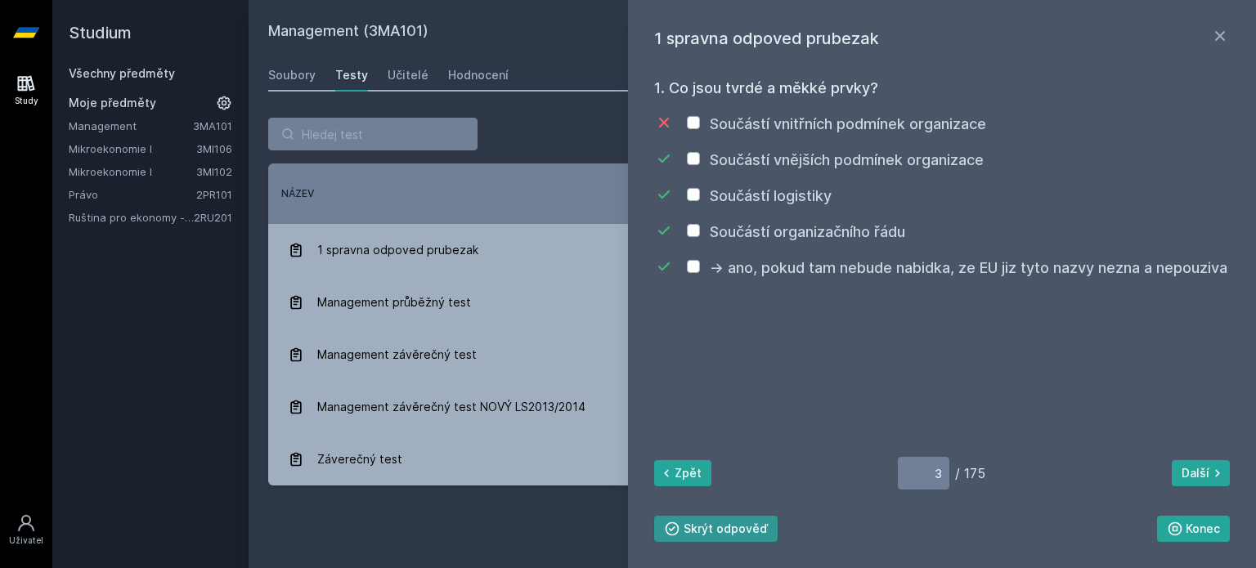
click at [768, 530] on button "Skrýt odpověď" at bounding box center [715, 529] width 123 height 26
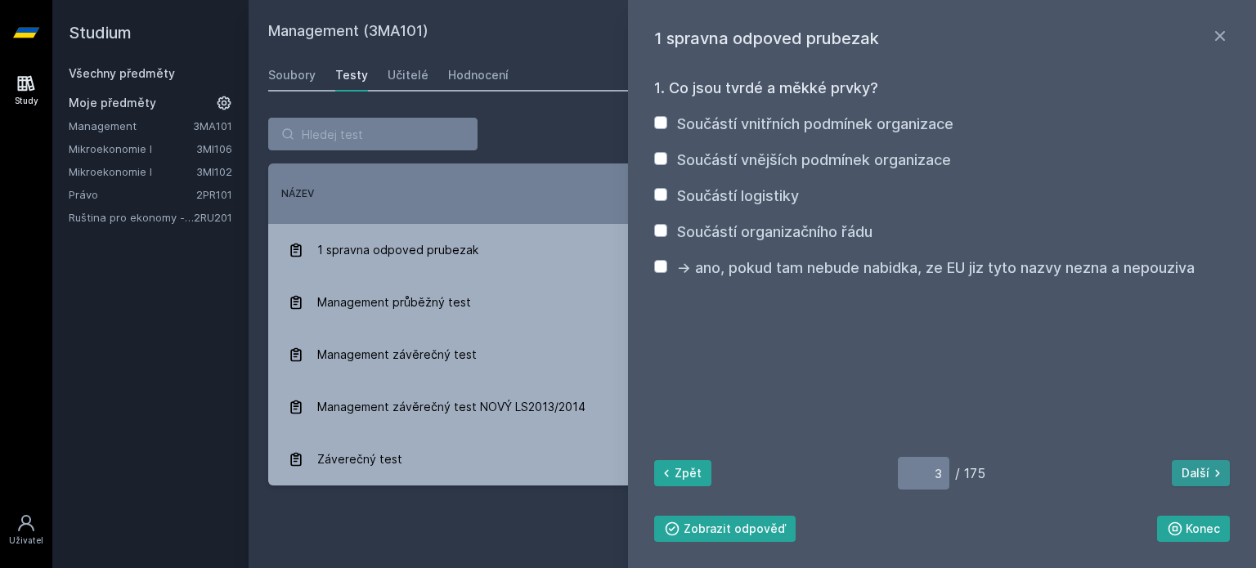
click at [1194, 480] on button "Další" at bounding box center [1201, 473] width 58 height 26
type input "4"
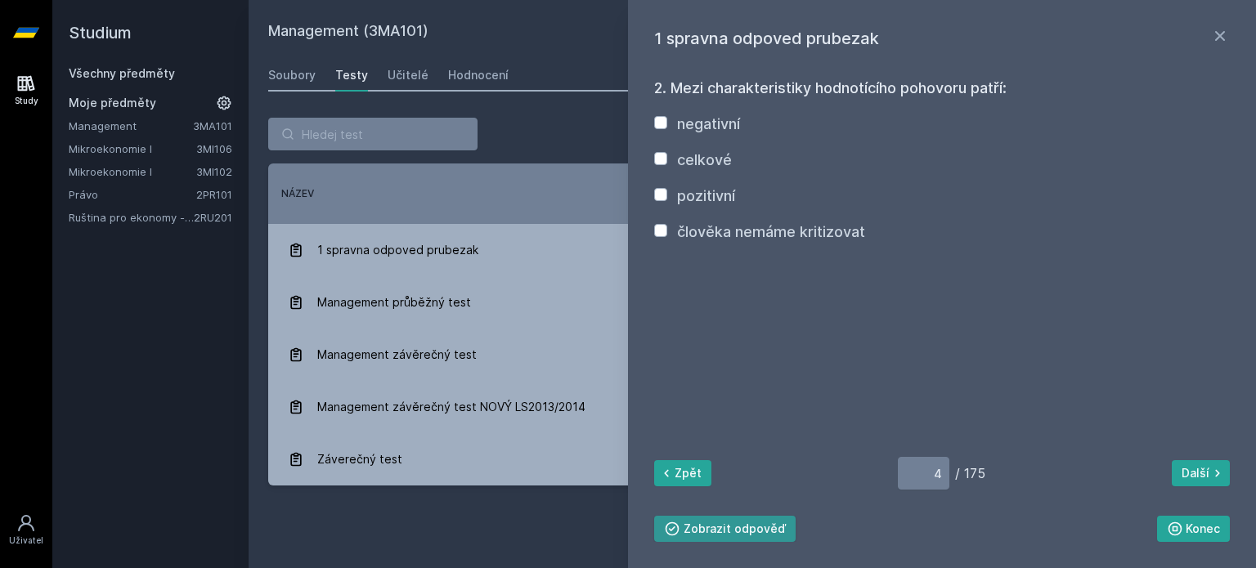
click at [759, 519] on button "Zobrazit odpověď" at bounding box center [724, 529] width 141 height 26
click at [759, 519] on button "Skrýt odpověď" at bounding box center [715, 529] width 123 height 26
click at [1238, 29] on div "1 spravna odpoved prubezak 2. Mezi charakteristiky hodnotícího pohovoru patří: …" at bounding box center [942, 284] width 628 height 568
click at [1213, 43] on icon at bounding box center [1220, 36] width 20 height 20
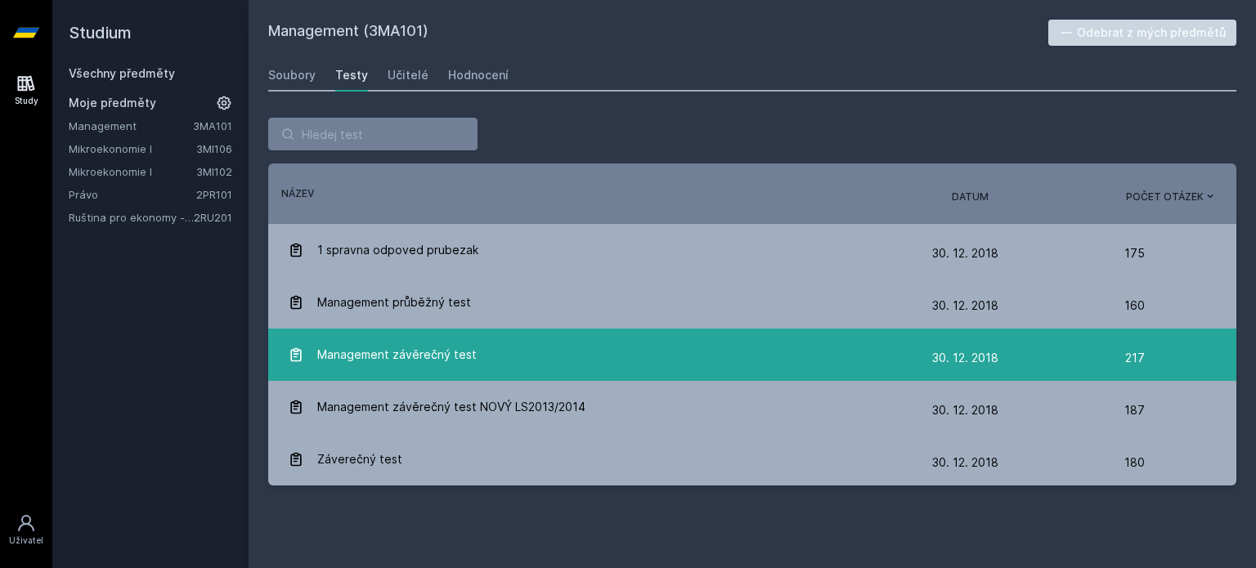
click at [885, 342] on div "Management závěrečný test" at bounding box center [610, 354] width 644 height 33
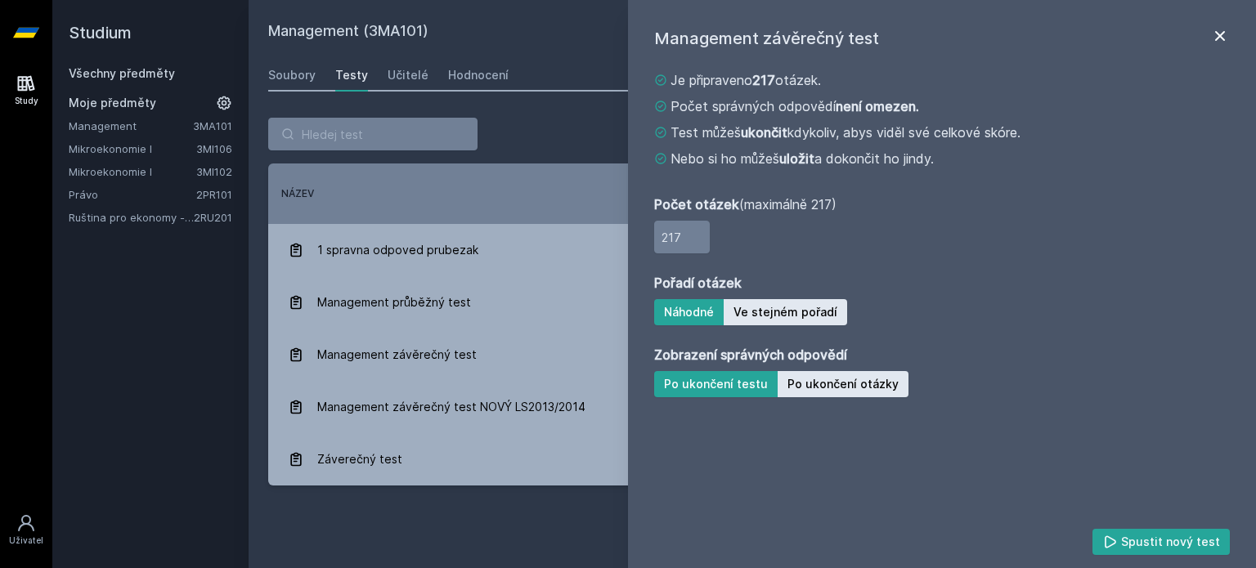
click at [1223, 28] on icon at bounding box center [1220, 36] width 20 height 20
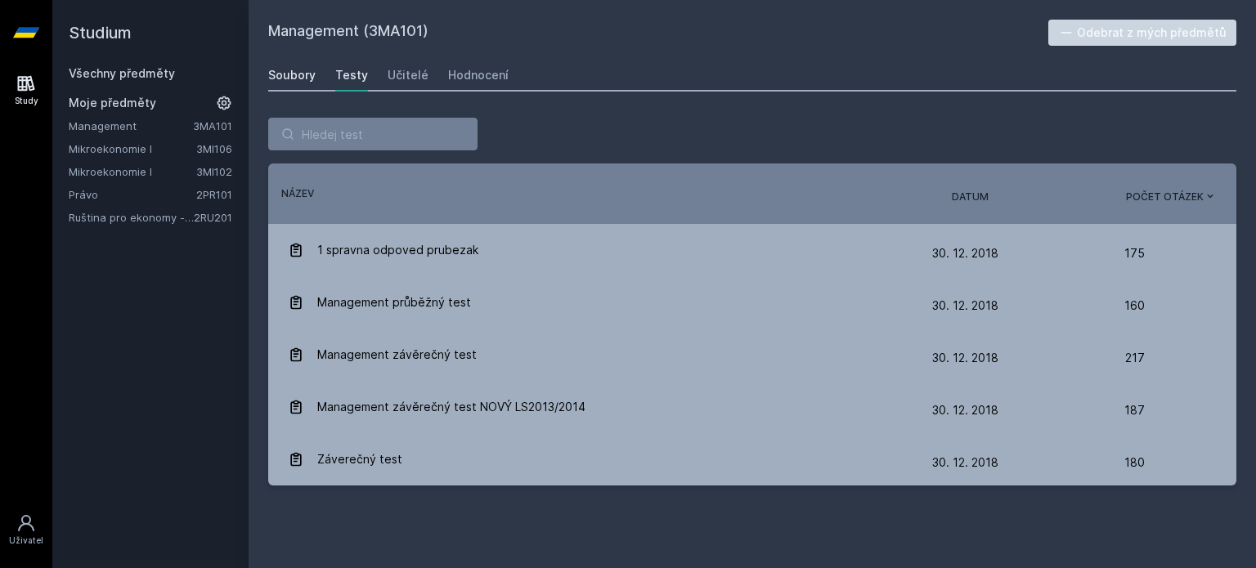
click at [279, 73] on div "Soubory" at bounding box center [291, 75] width 47 height 16
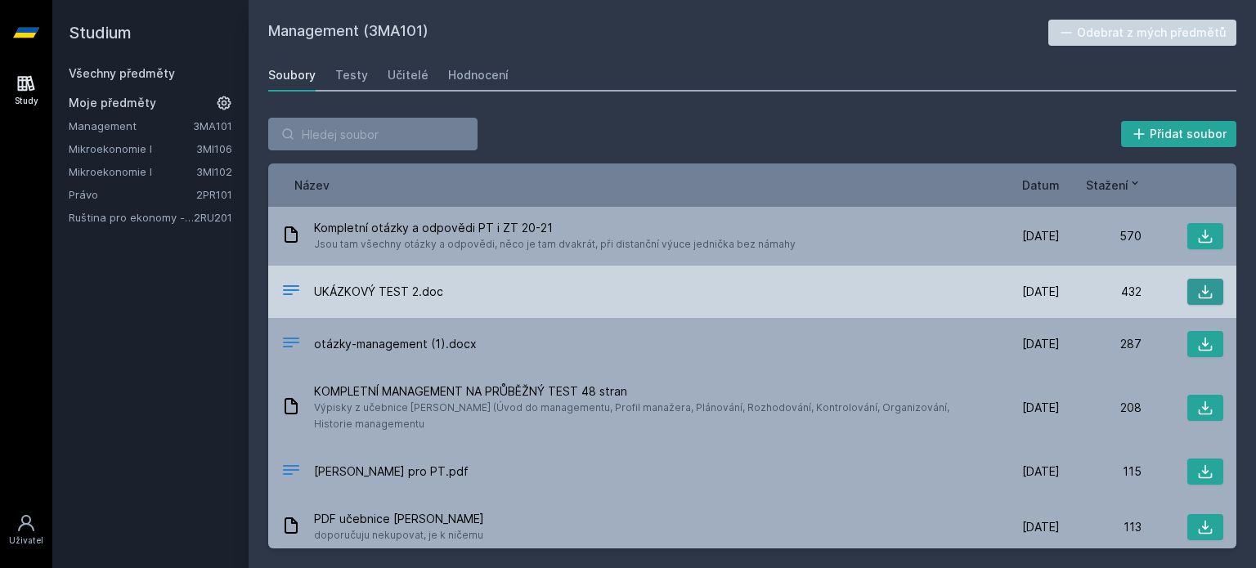
click at [1197, 285] on icon at bounding box center [1205, 292] width 16 height 16
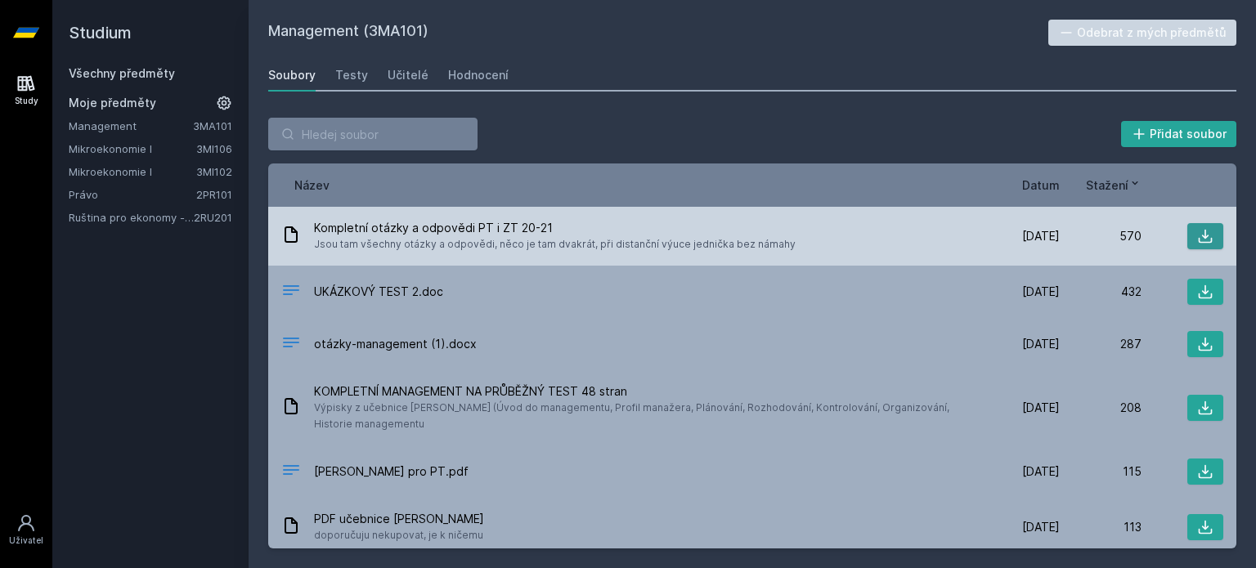
click at [1205, 235] on button at bounding box center [1205, 236] width 36 height 26
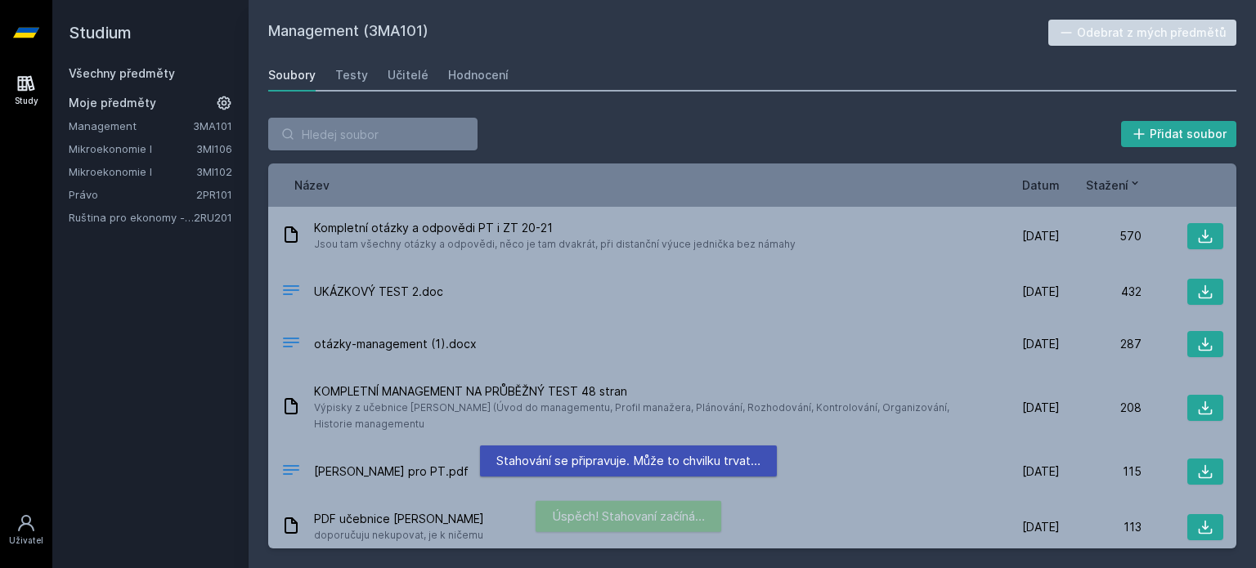
click at [1040, 186] on span "Datum" at bounding box center [1041, 185] width 38 height 17
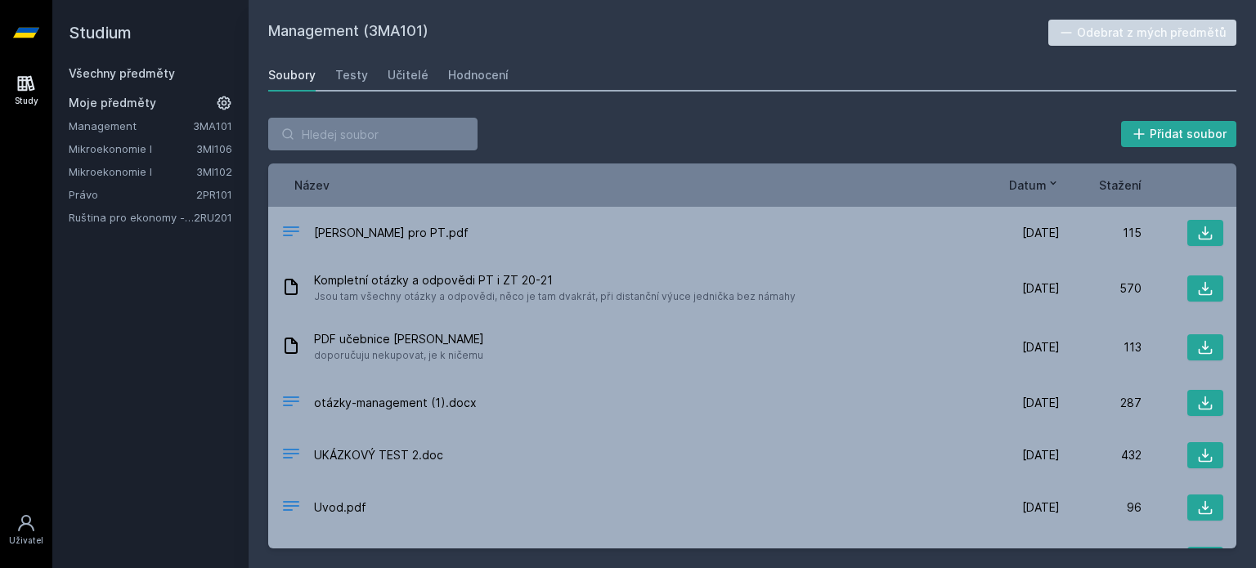
click at [863, 52] on div "Management (3MA101) Odebrat z mých předmětů [GEOGRAPHIC_DATA] Testy Učitelé Hod…" at bounding box center [752, 284] width 968 height 529
